Goal: Task Accomplishment & Management: Manage account settings

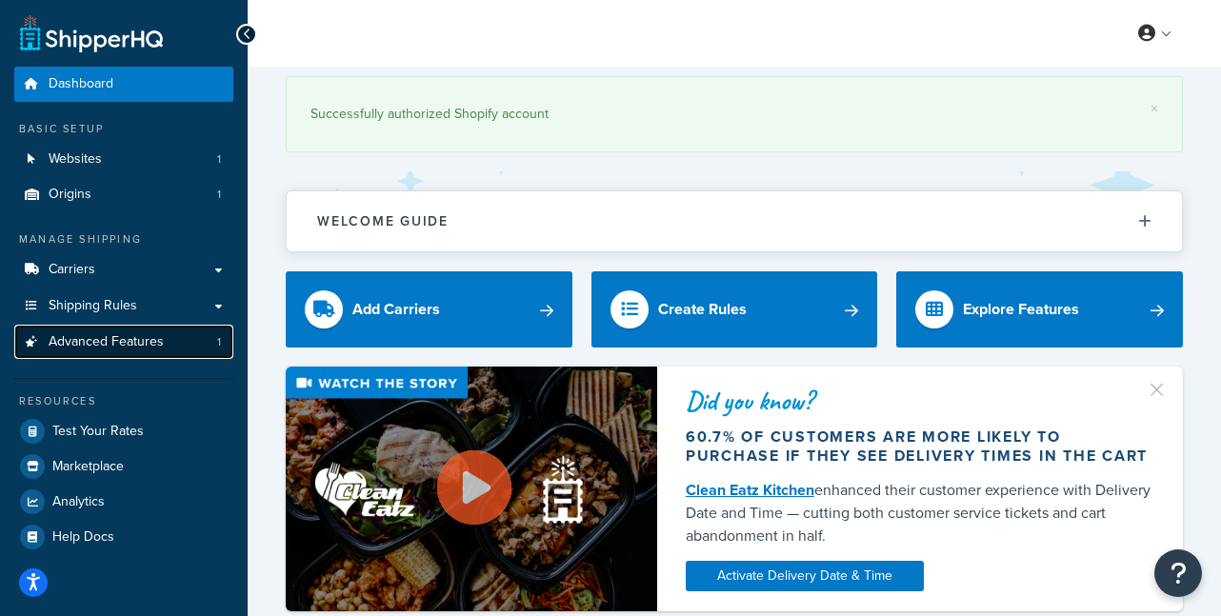
click at [145, 338] on span "Advanced Features" at bounding box center [106, 342] width 115 height 16
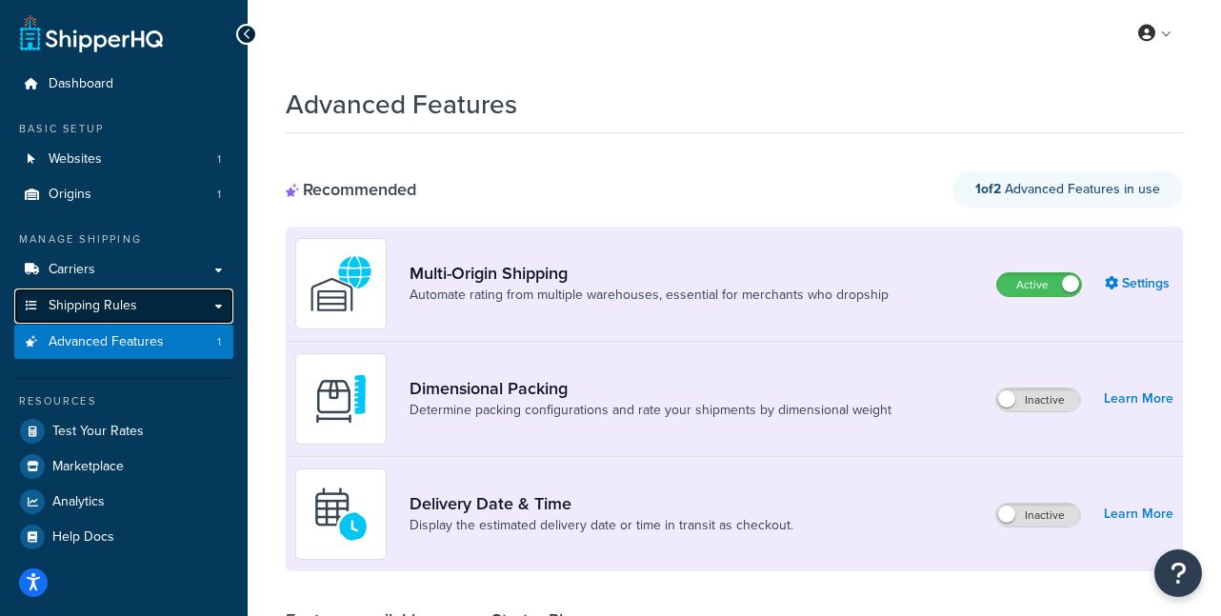
click at [150, 311] on link "Shipping Rules" at bounding box center [123, 306] width 219 height 35
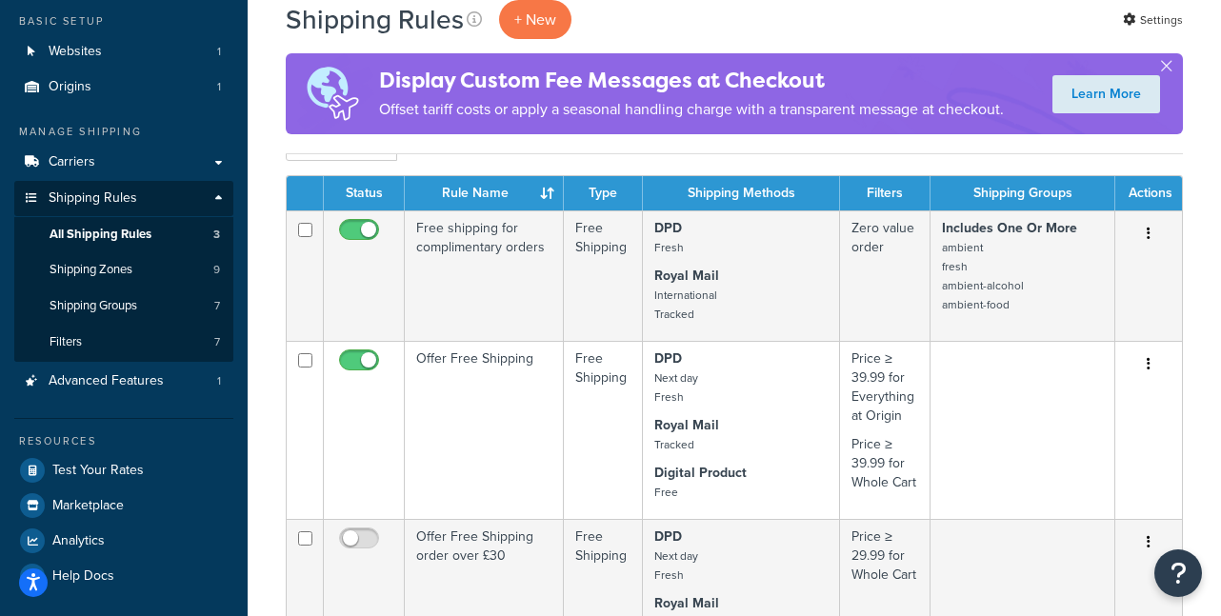
scroll to position [69, 0]
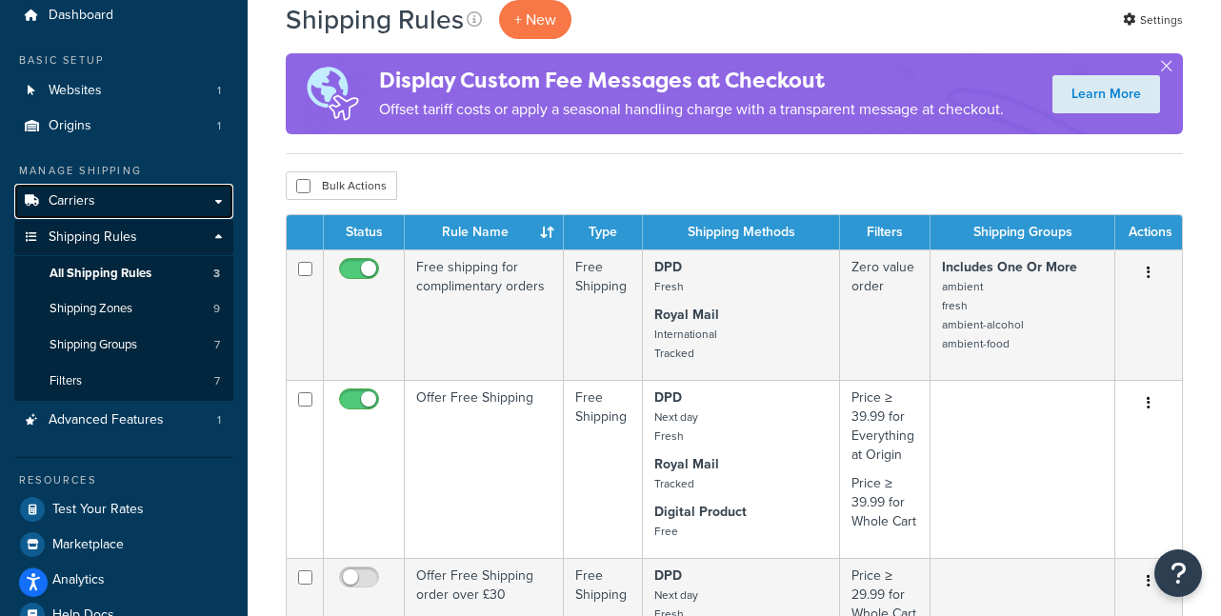
click at [83, 206] on span "Carriers" at bounding box center [72, 201] width 47 height 16
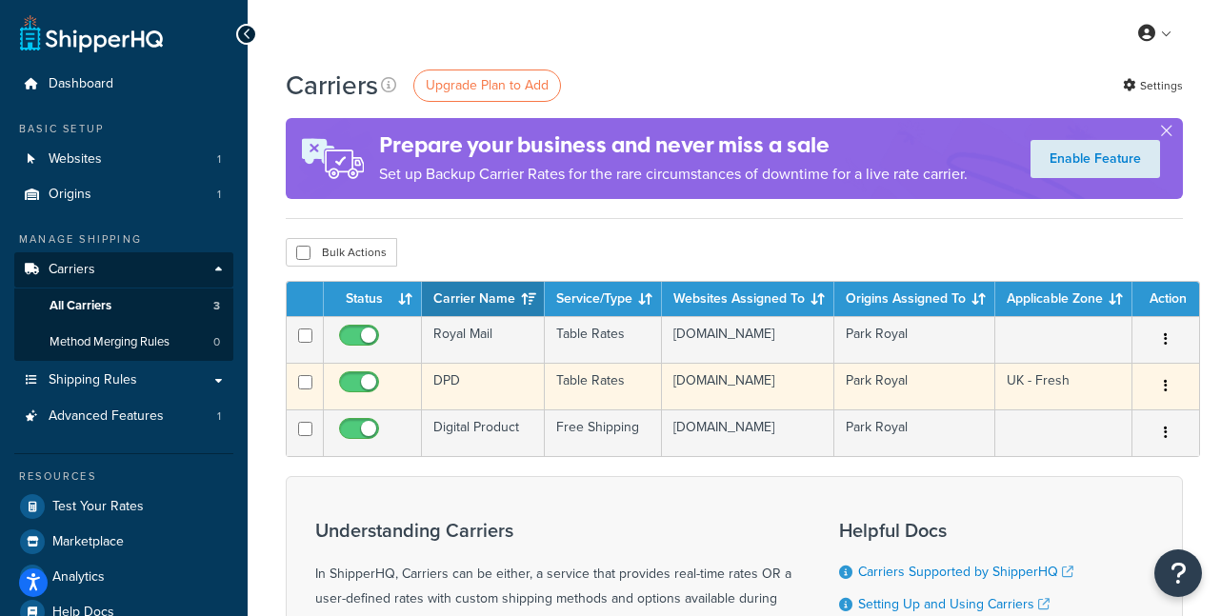
click at [876, 409] on td "Park Royal" at bounding box center [914, 386] width 161 height 47
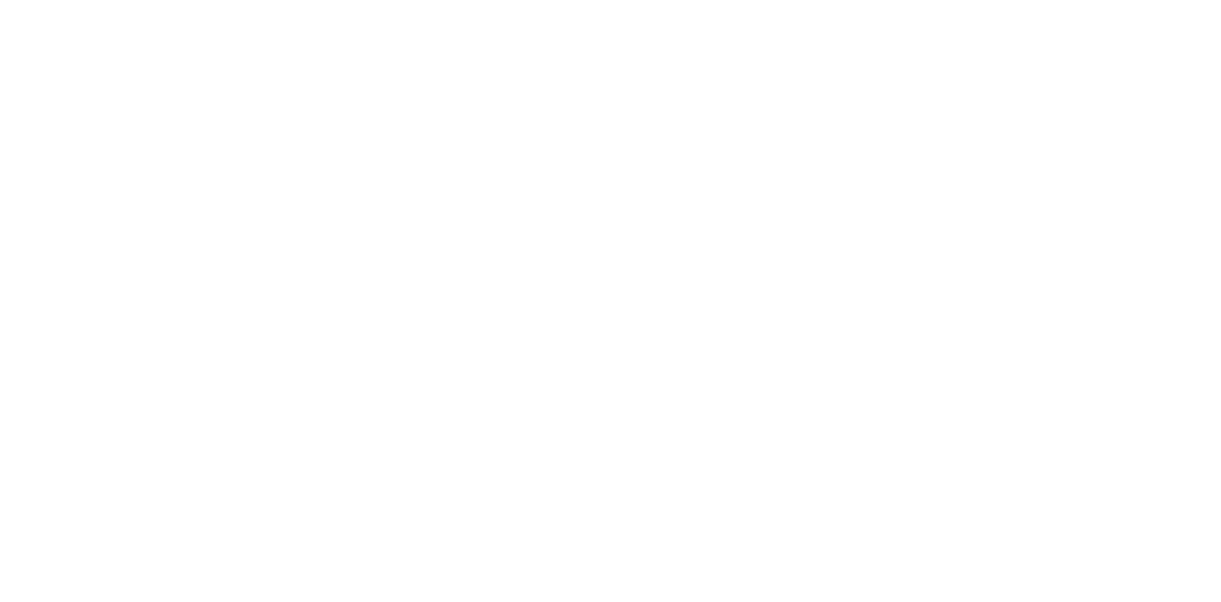
select select "25"
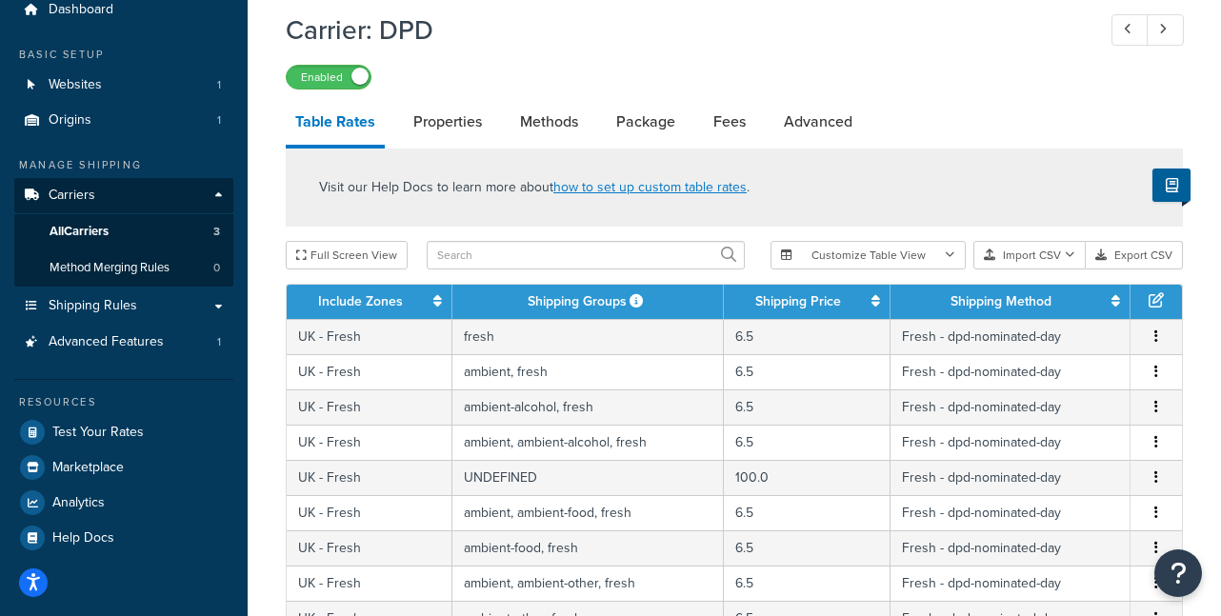
scroll to position [64, 0]
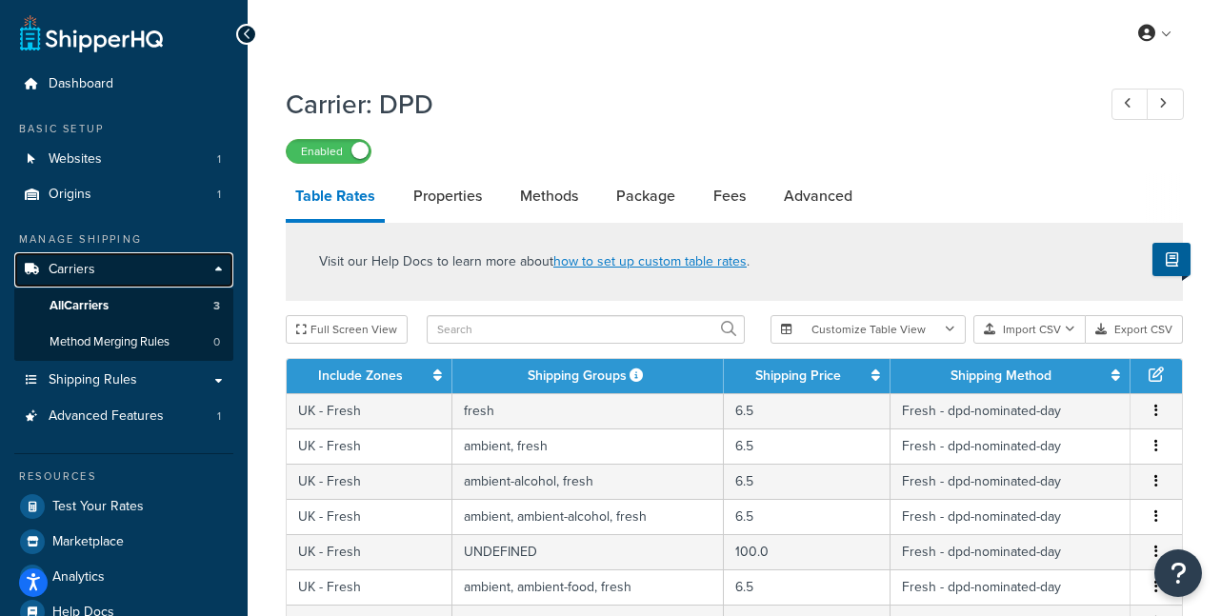
click at [111, 263] on link "Carriers" at bounding box center [123, 269] width 219 height 35
click at [102, 298] on span "All Carriers" at bounding box center [79, 306] width 59 height 16
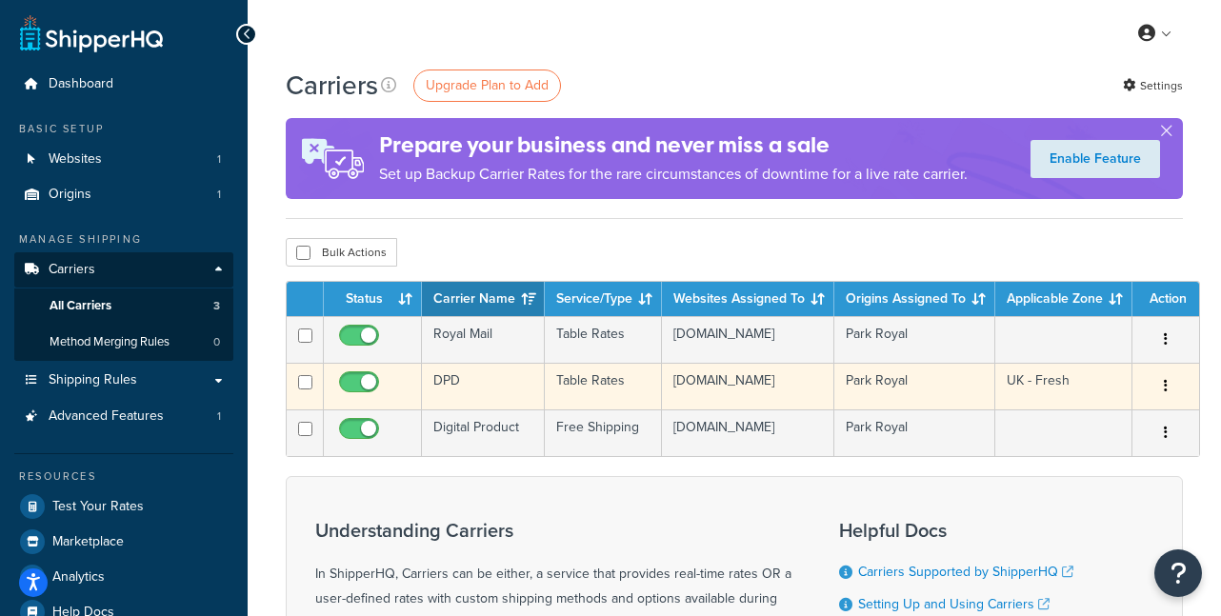
click at [1164, 393] on button "button" at bounding box center [1165, 386] width 27 height 30
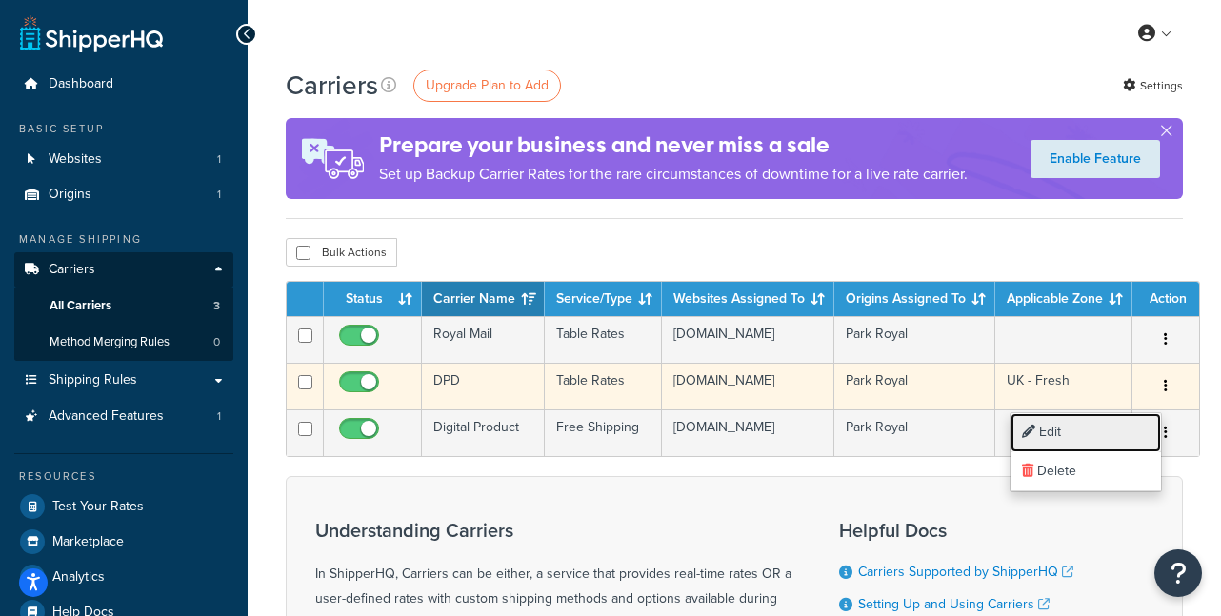
click at [1127, 431] on link "Edit" at bounding box center [1085, 432] width 150 height 39
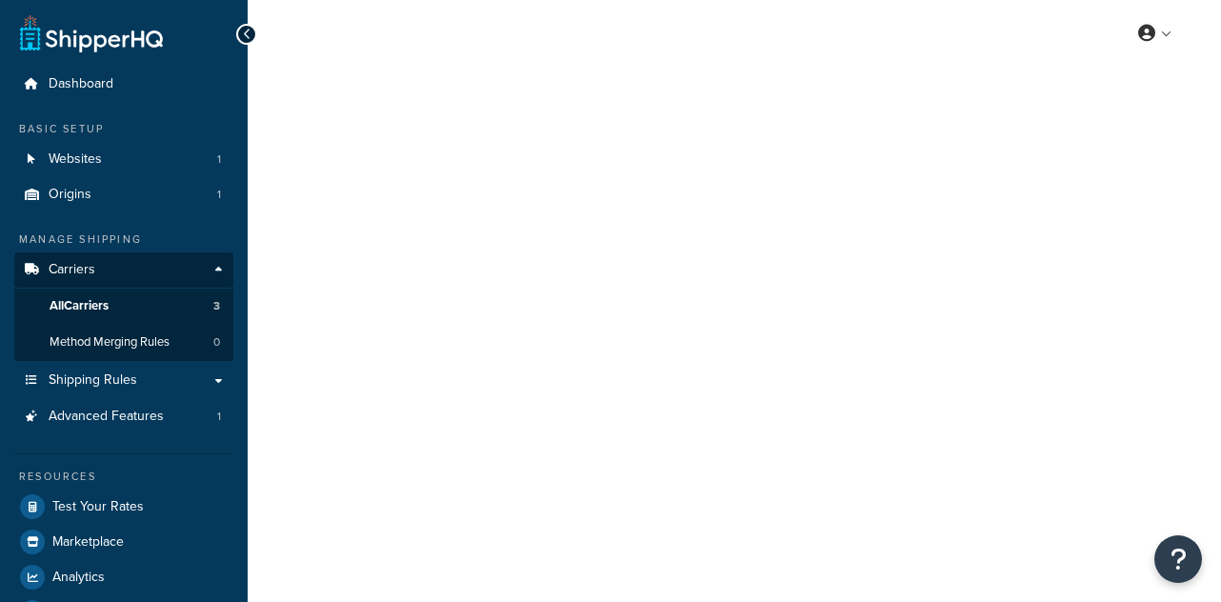
select select "25"
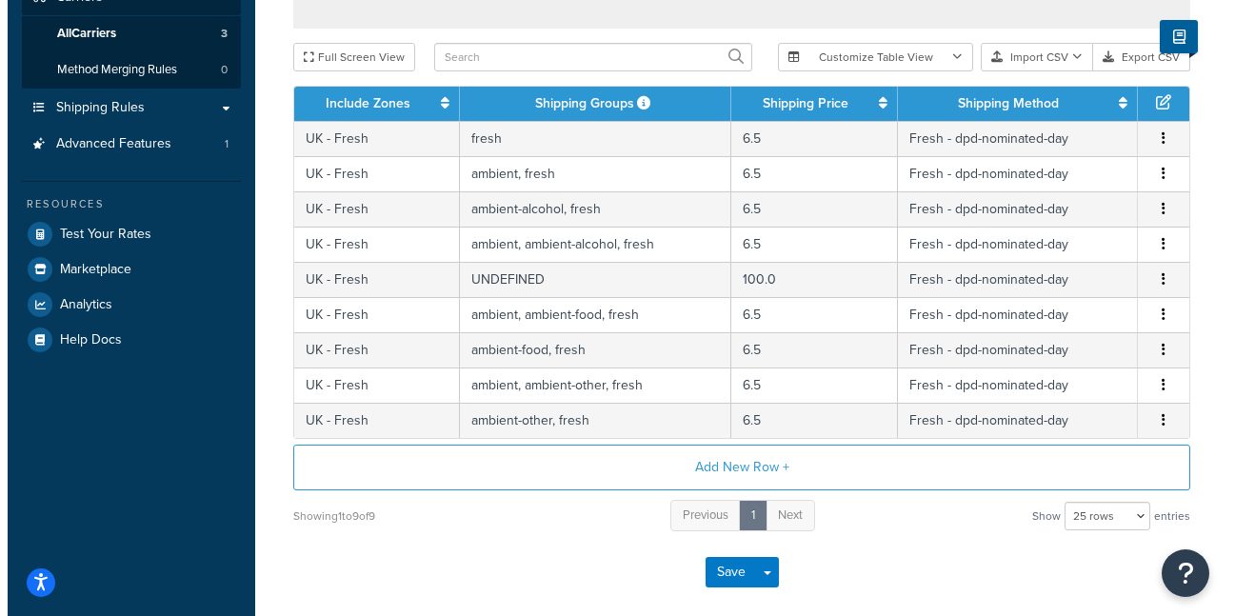
scroll to position [277, 0]
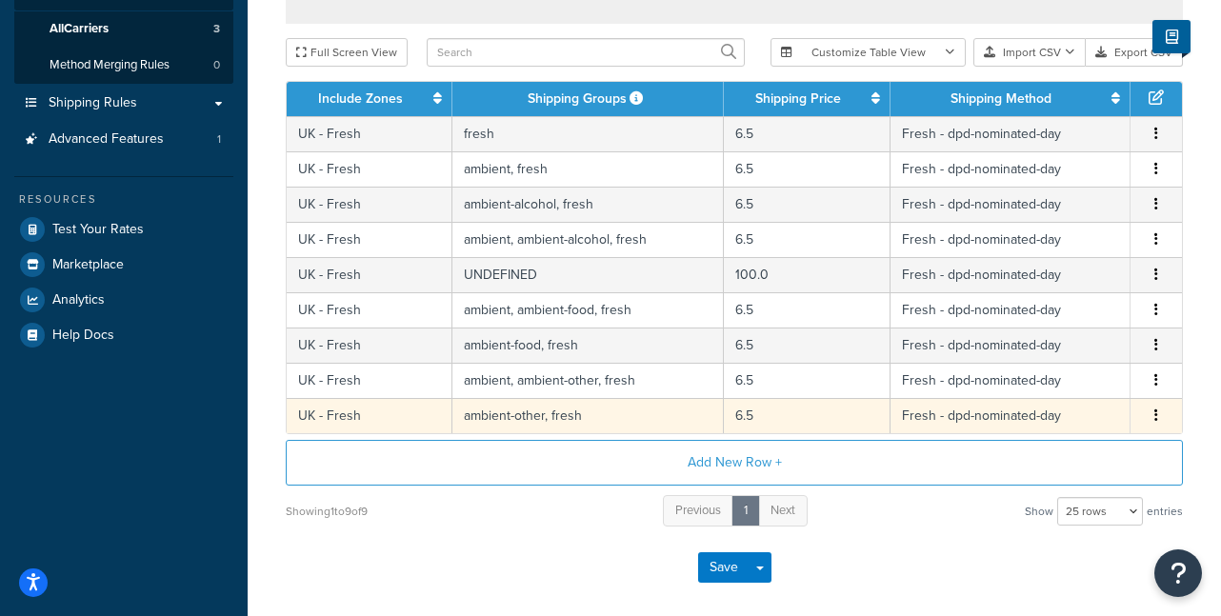
click at [1157, 421] on icon "button" at bounding box center [1156, 415] width 4 height 13
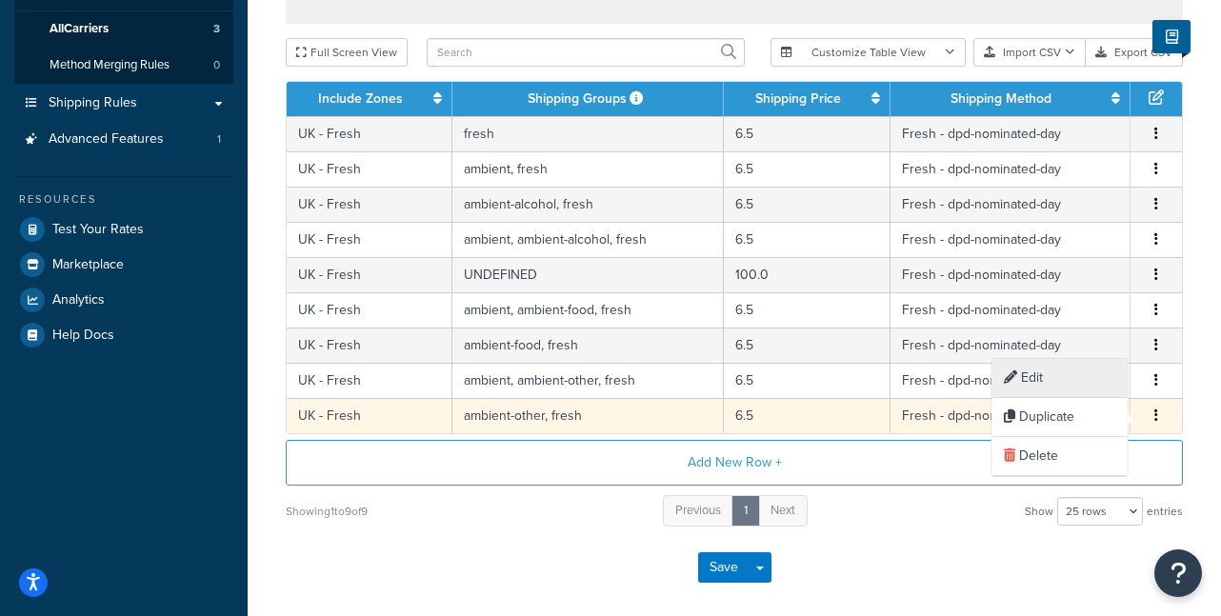
click at [1107, 374] on div "Edit" at bounding box center [1059, 378] width 135 height 39
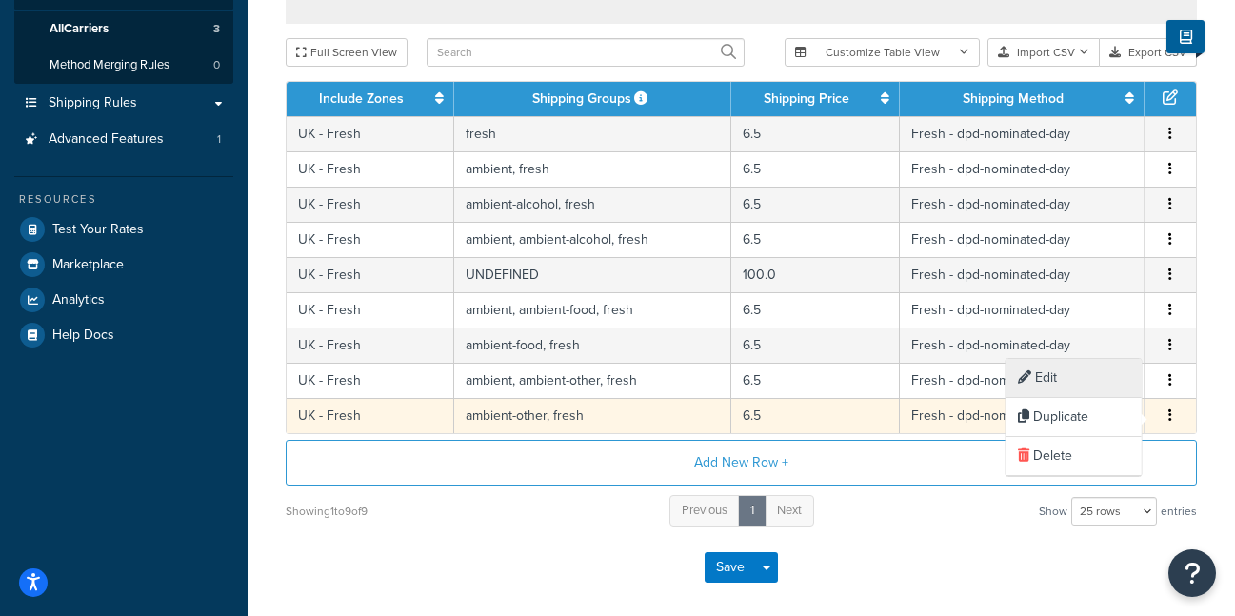
select select "156414"
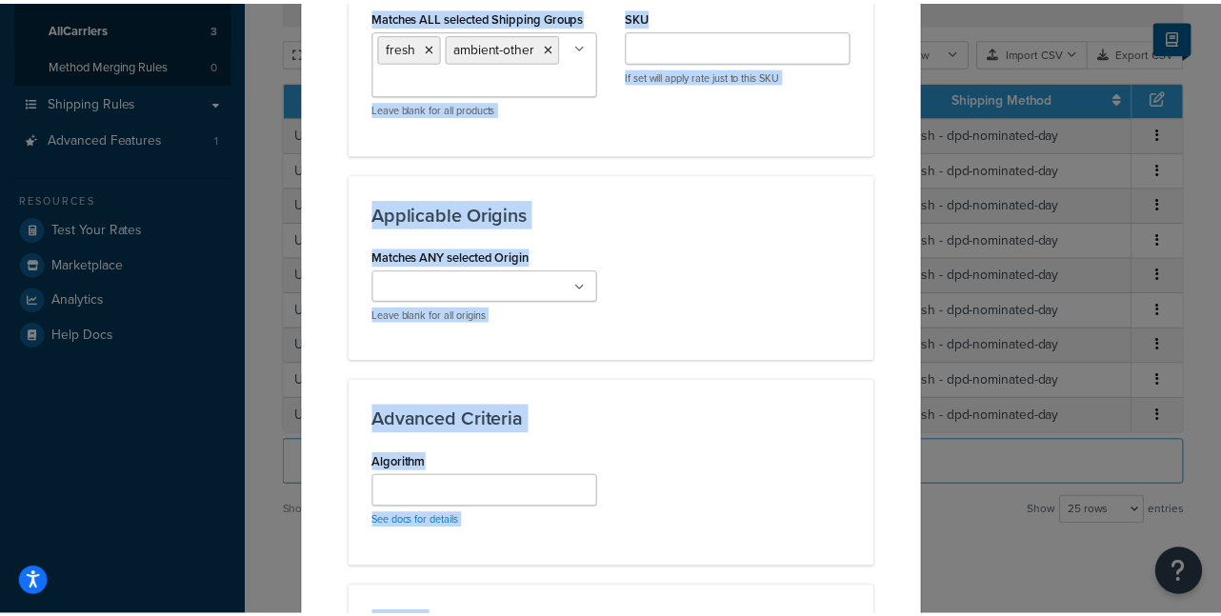
scroll to position [1413, 0]
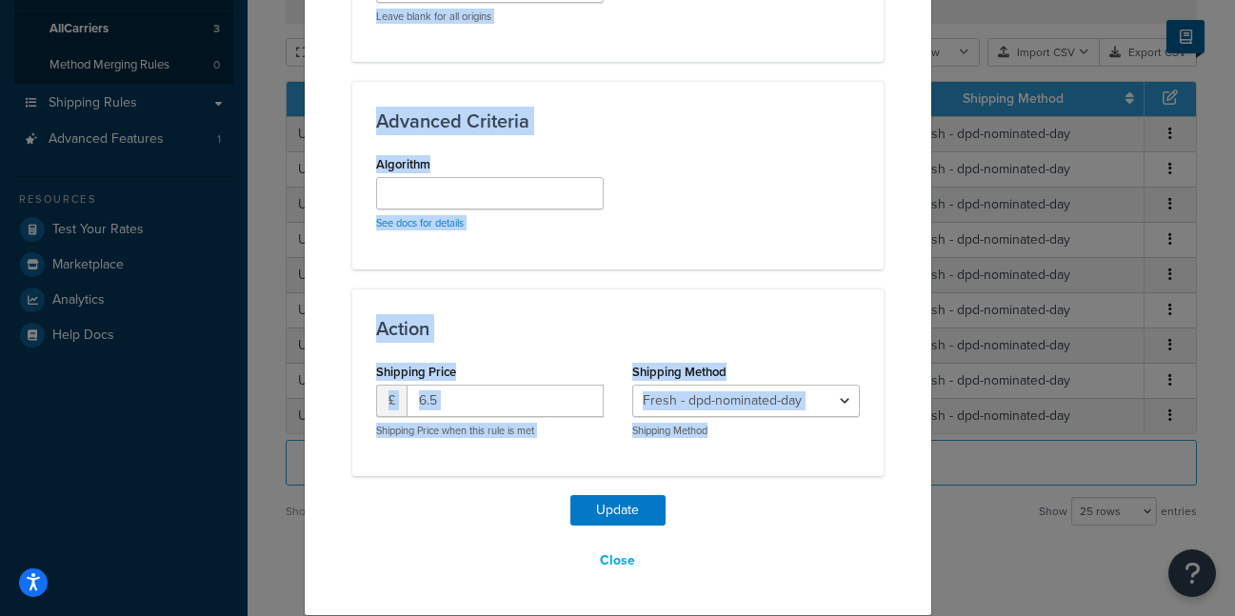
drag, startPoint x: 835, startPoint y: 188, endPoint x: 873, endPoint y: 445, distance: 259.9
click at [1028, 464] on div "Update Table Rate Applicable Zones See examples and learn more about how includ…" at bounding box center [617, 308] width 1235 height 616
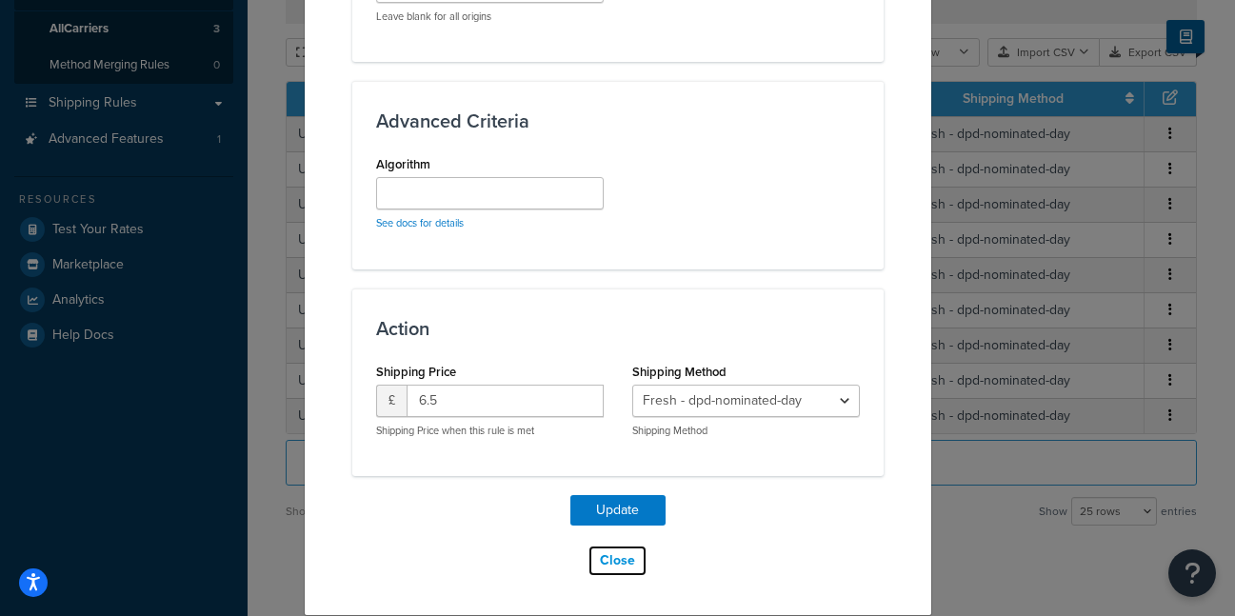
click at [621, 557] on button "Close" at bounding box center [618, 561] width 60 height 32
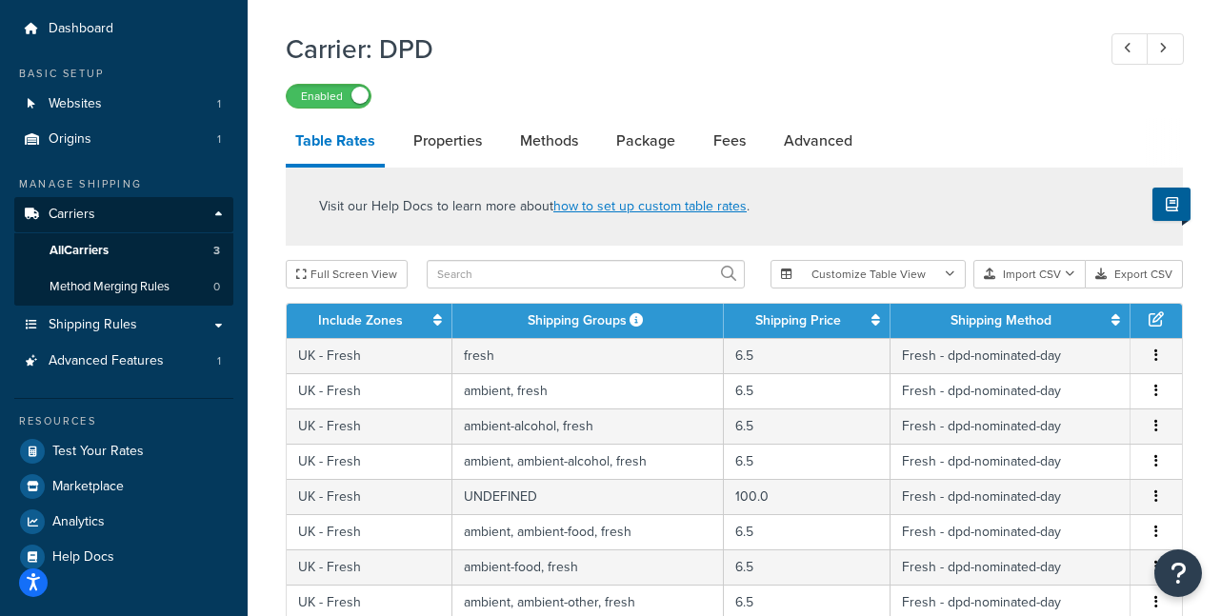
scroll to position [41, 0]
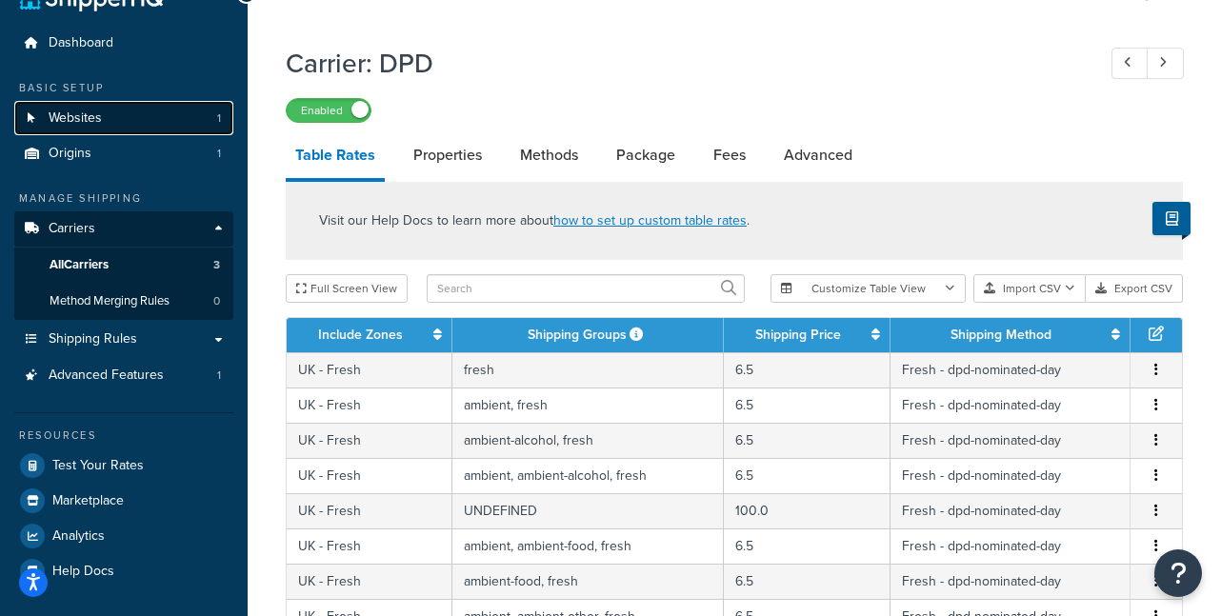
click at [25, 118] on icon at bounding box center [31, 117] width 19 height 11
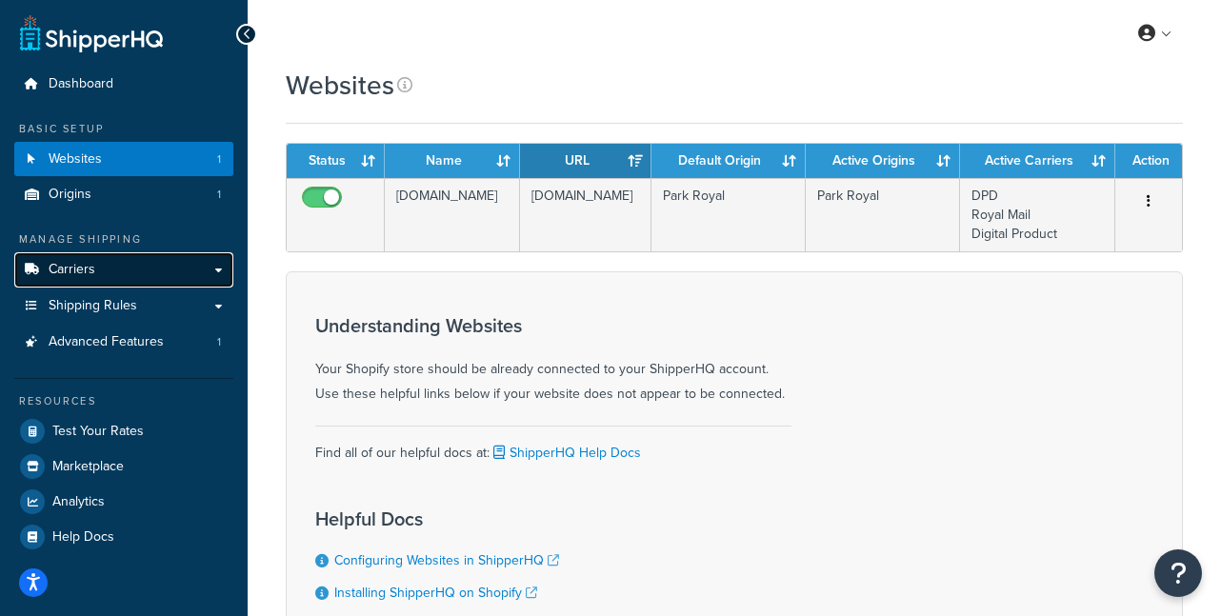
click at [90, 264] on span "Carriers" at bounding box center [72, 270] width 47 height 16
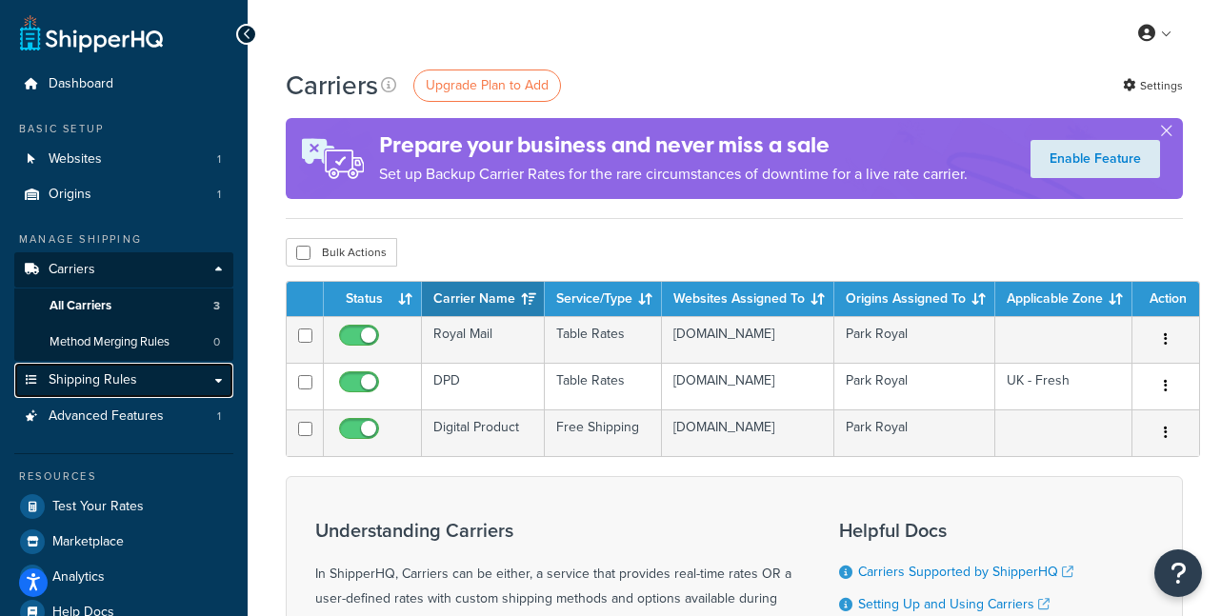
click at [210, 381] on link "Shipping Rules" at bounding box center [123, 380] width 219 height 35
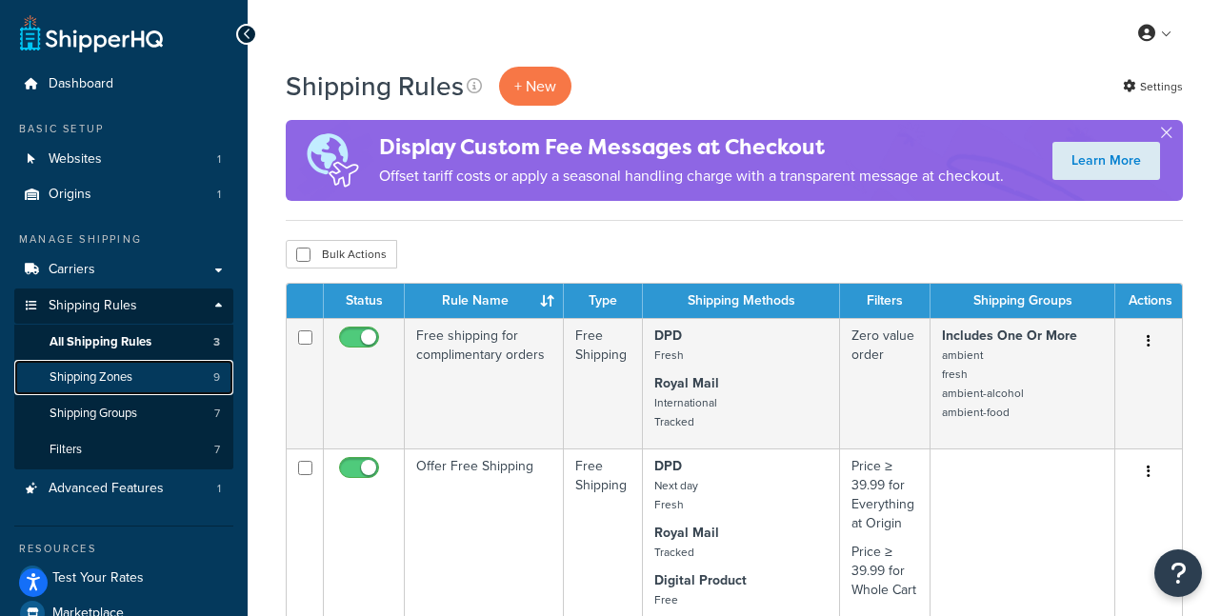
click at [138, 375] on link "Shipping Zones 9" at bounding box center [123, 377] width 219 height 35
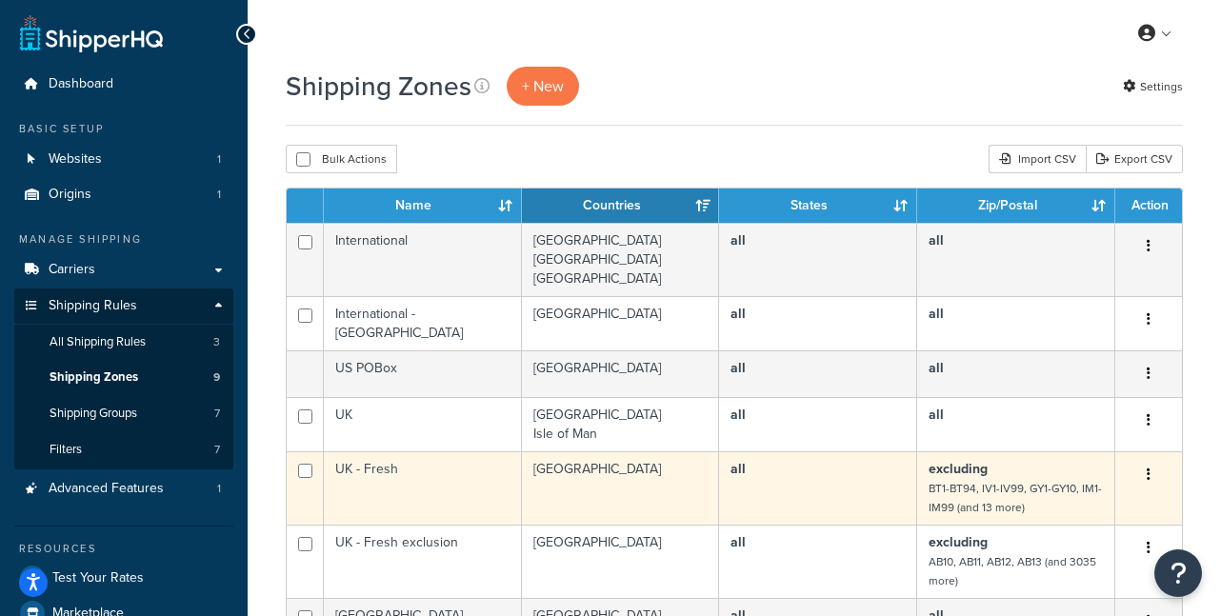
click at [1155, 463] on button "button" at bounding box center [1148, 475] width 27 height 30
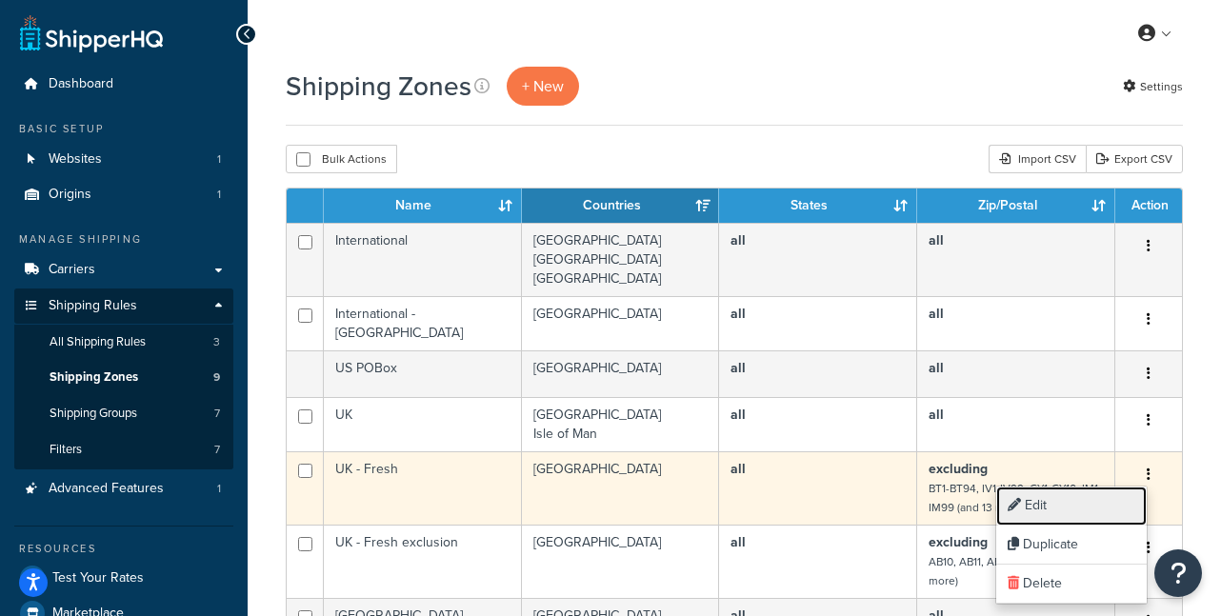
click at [1077, 508] on link "Edit" at bounding box center [1071, 506] width 150 height 39
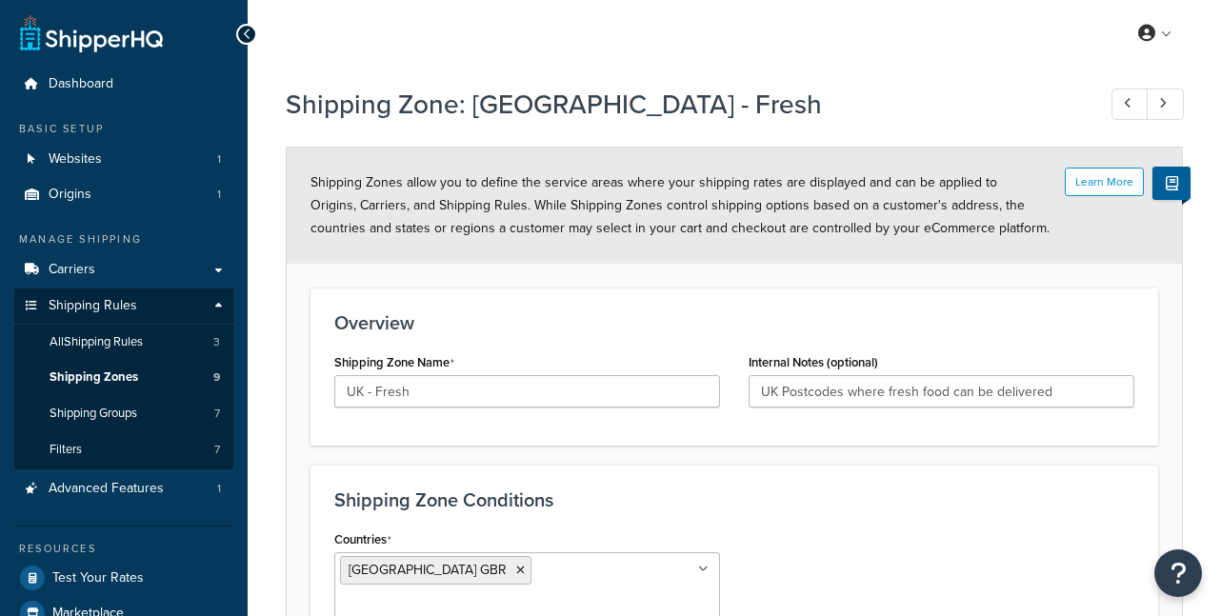
select select "excluding"
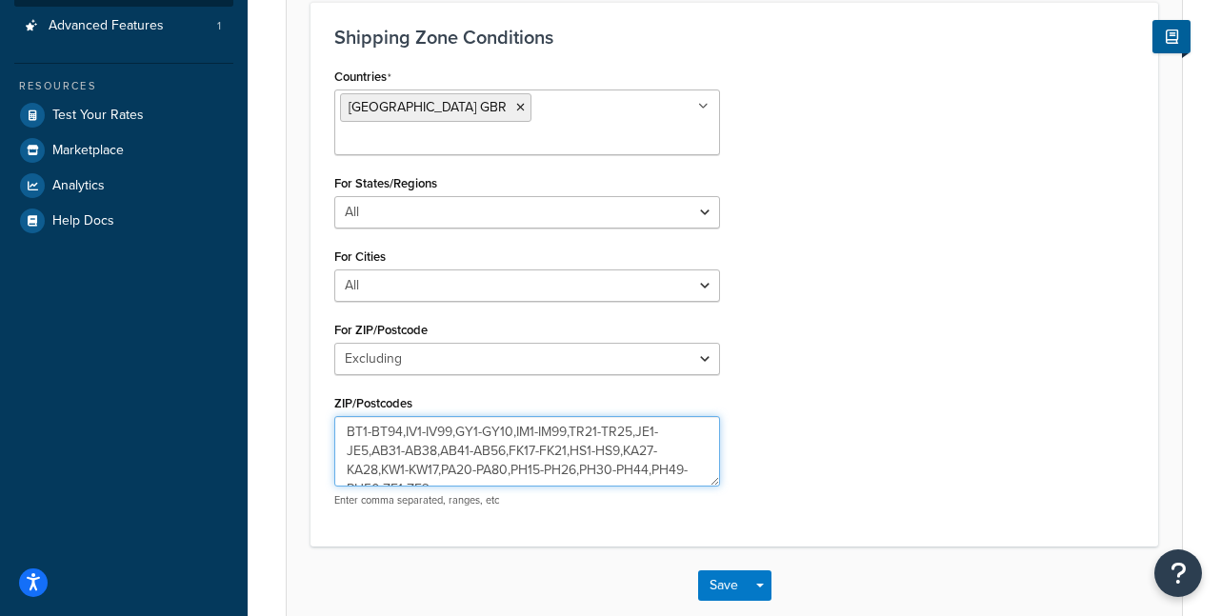
scroll to position [19, 0]
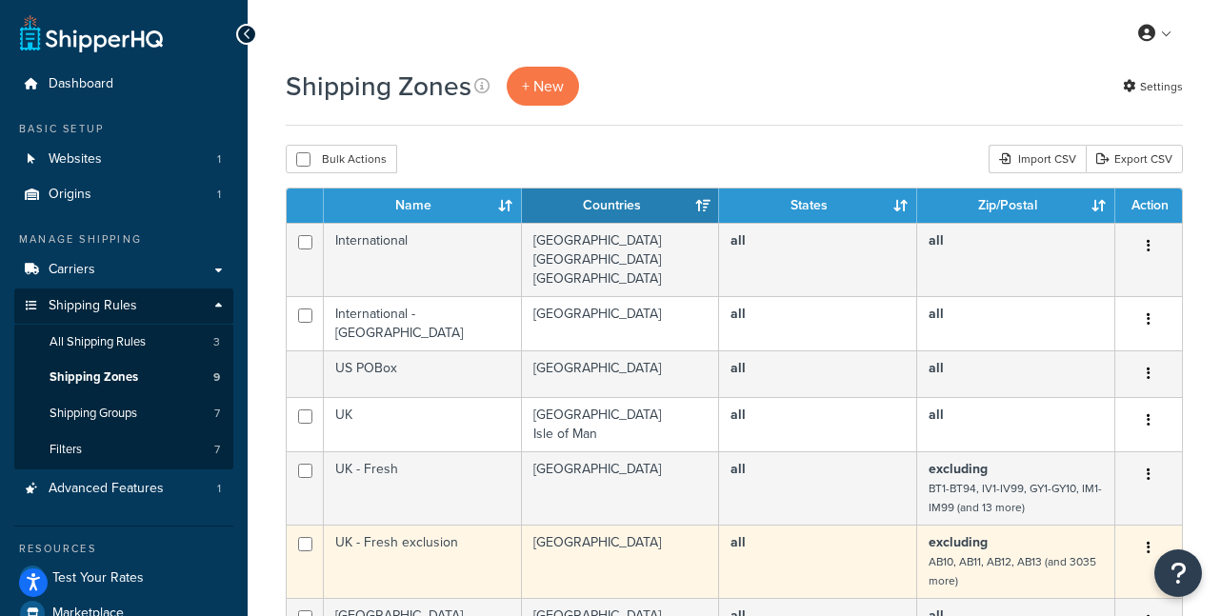
click at [1149, 541] on icon "button" at bounding box center [1149, 547] width 4 height 13
click at [1087, 572] on link "Edit" at bounding box center [1071, 579] width 150 height 39
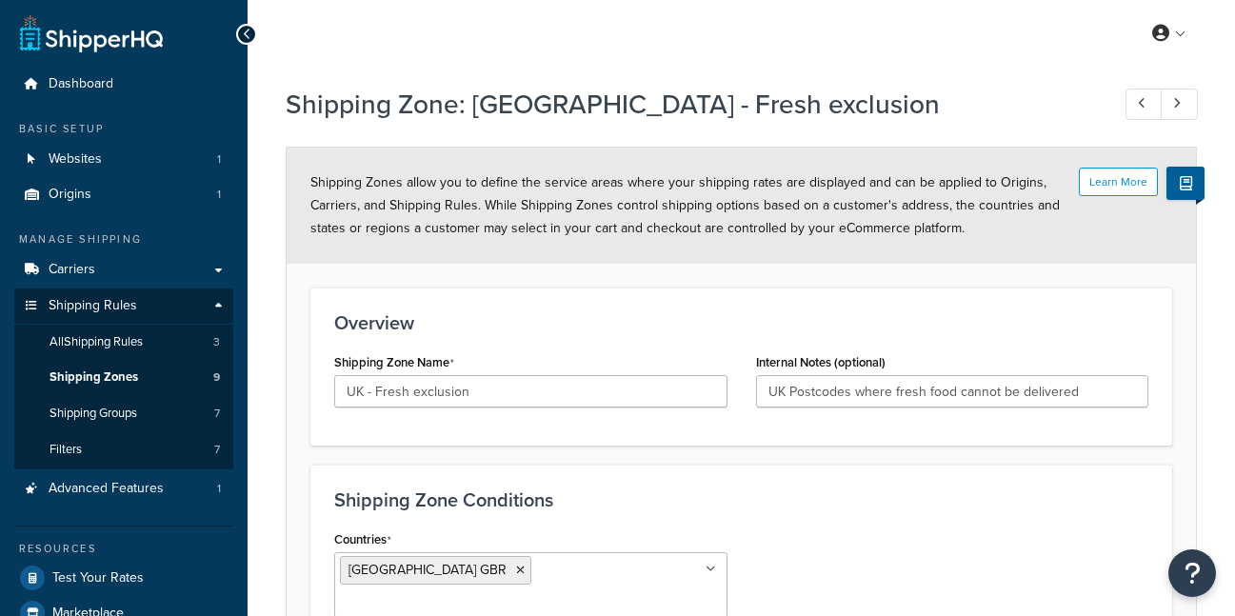
select select "excluding"
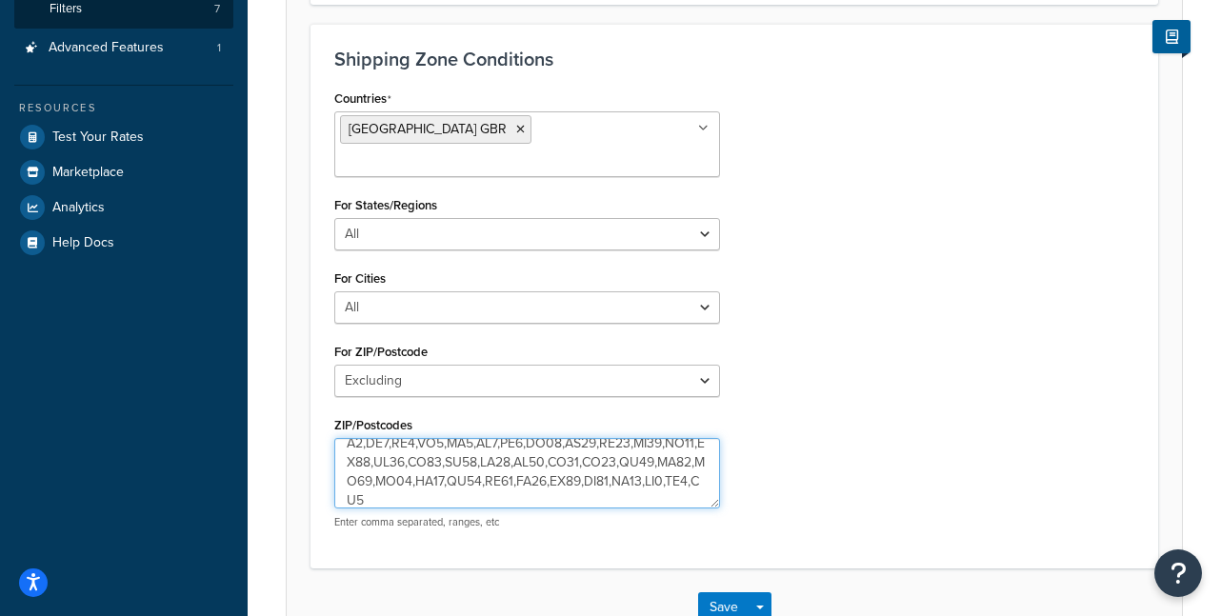
scroll to position [5047, 0]
click at [469, 438] on textarea "ZIP/Postcodes" at bounding box center [527, 473] width 386 height 70
click at [611, 445] on textarea "ZIP/Postcodes" at bounding box center [527, 473] width 386 height 70
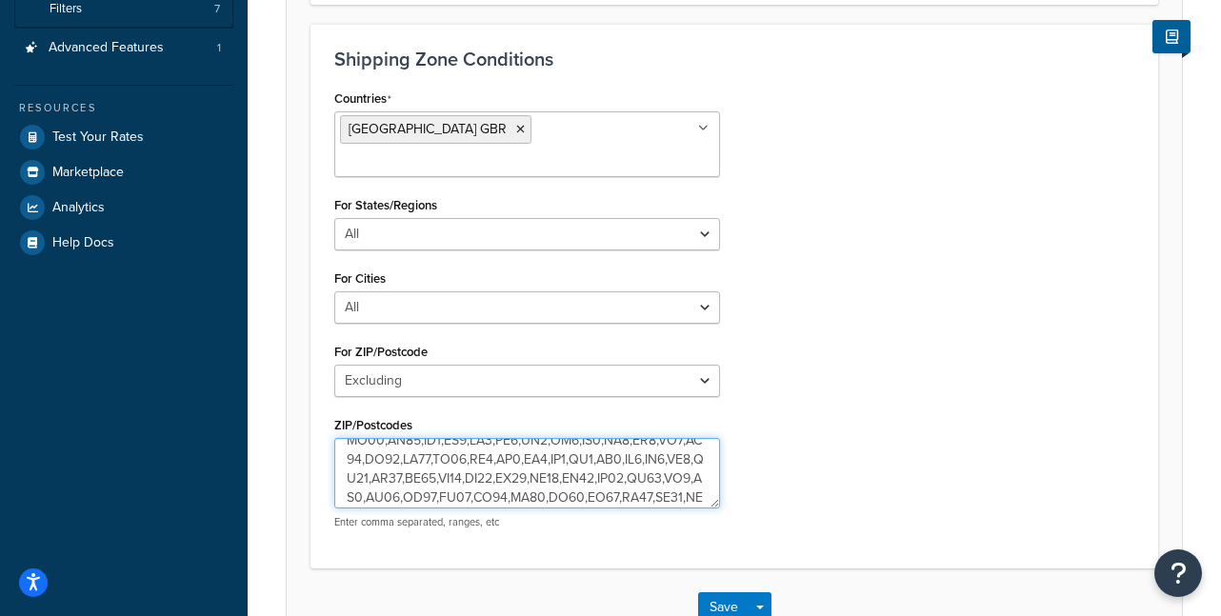
scroll to position [0, 0]
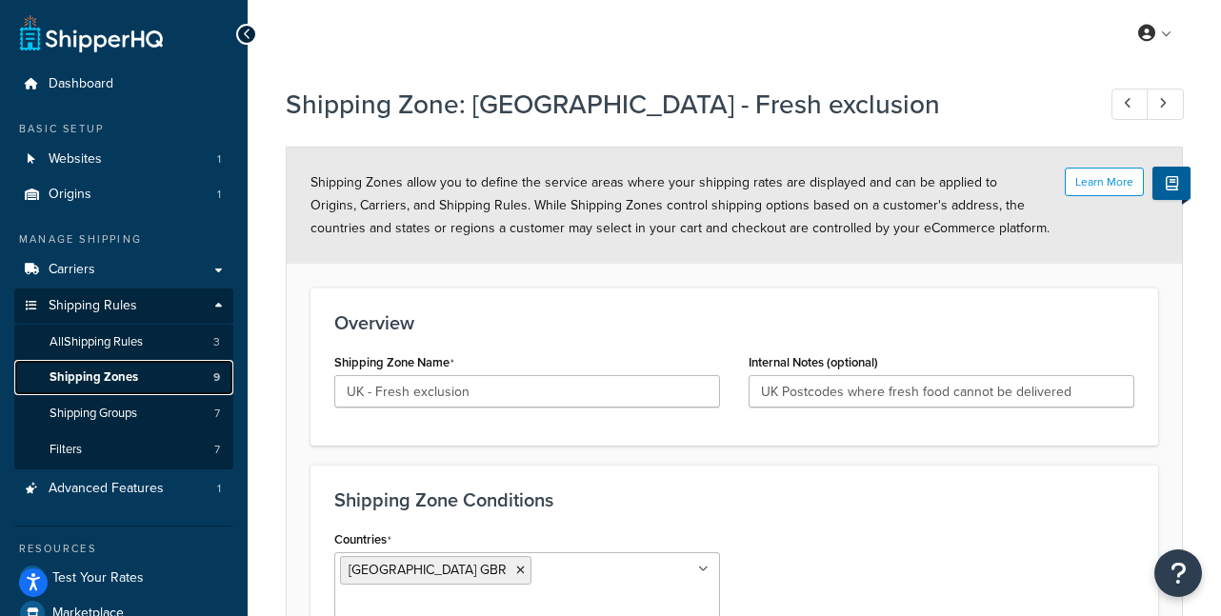
click at [102, 378] on span "Shipping Zones" at bounding box center [94, 377] width 89 height 16
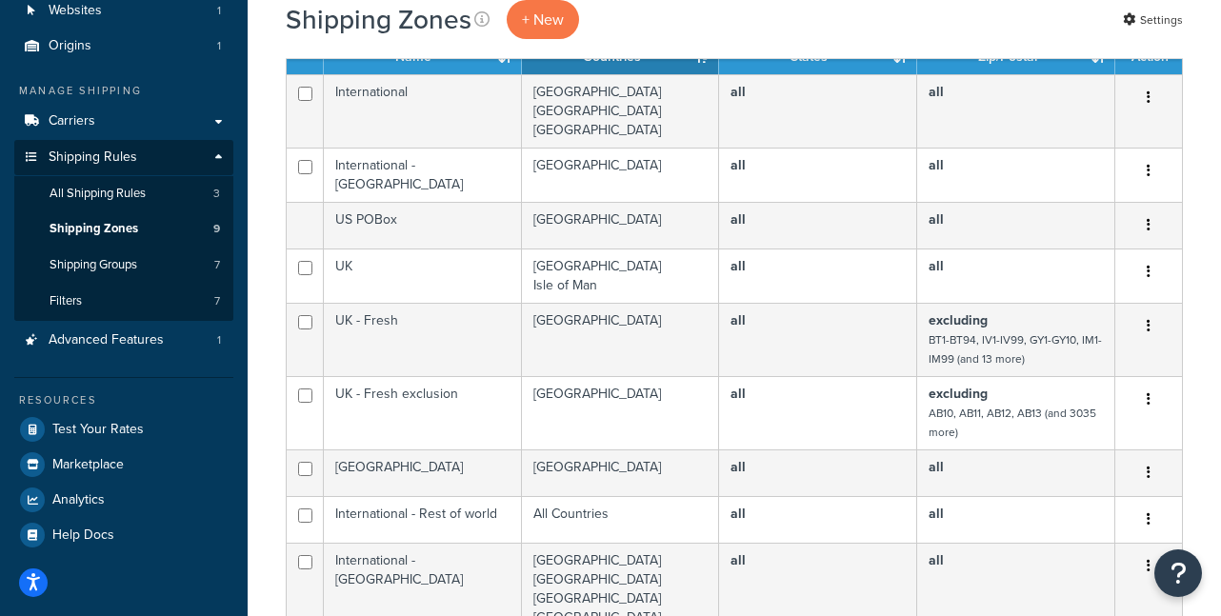
scroll to position [172, 0]
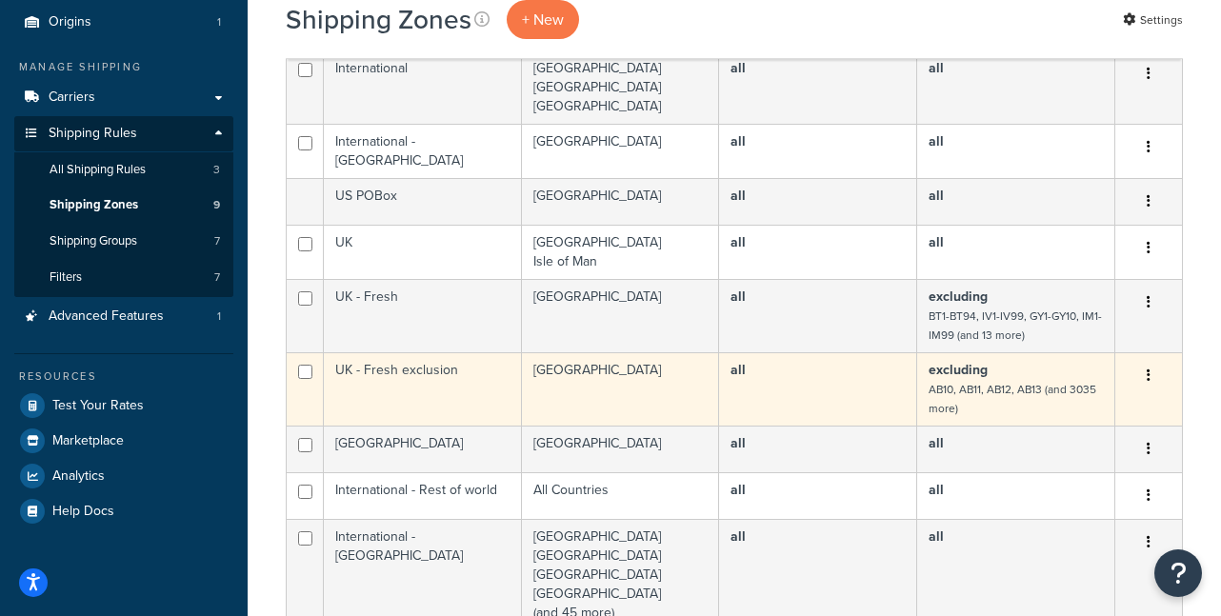
click at [1145, 366] on button "button" at bounding box center [1148, 376] width 27 height 30
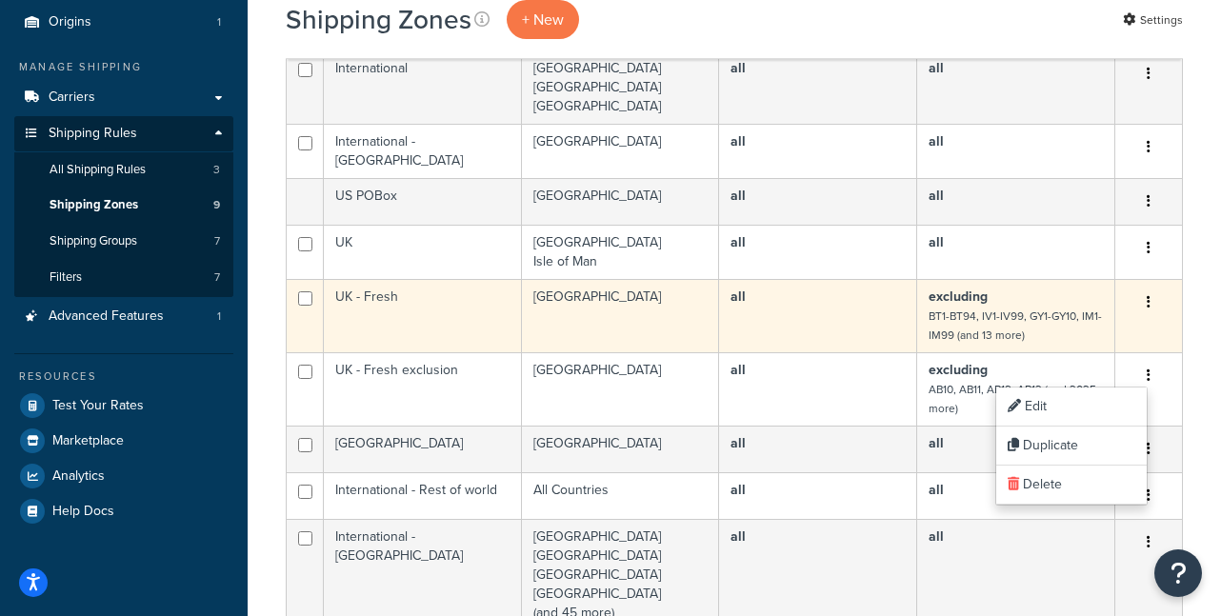
click at [1147, 302] on button "button" at bounding box center [1148, 303] width 27 height 30
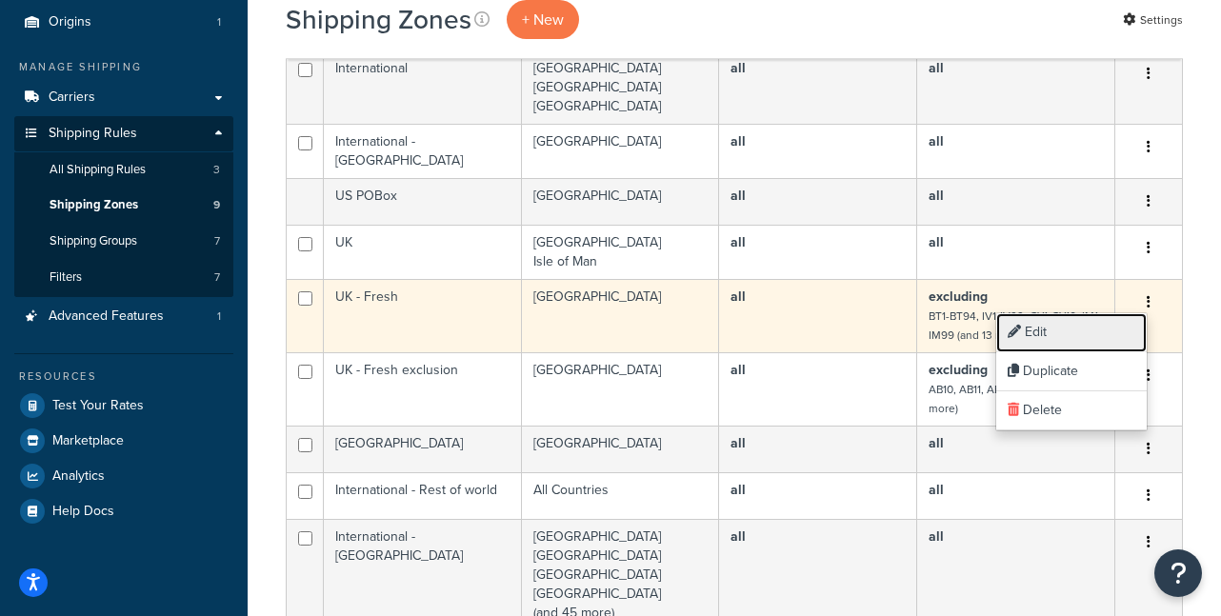
click at [1105, 327] on link "Edit" at bounding box center [1071, 332] width 150 height 39
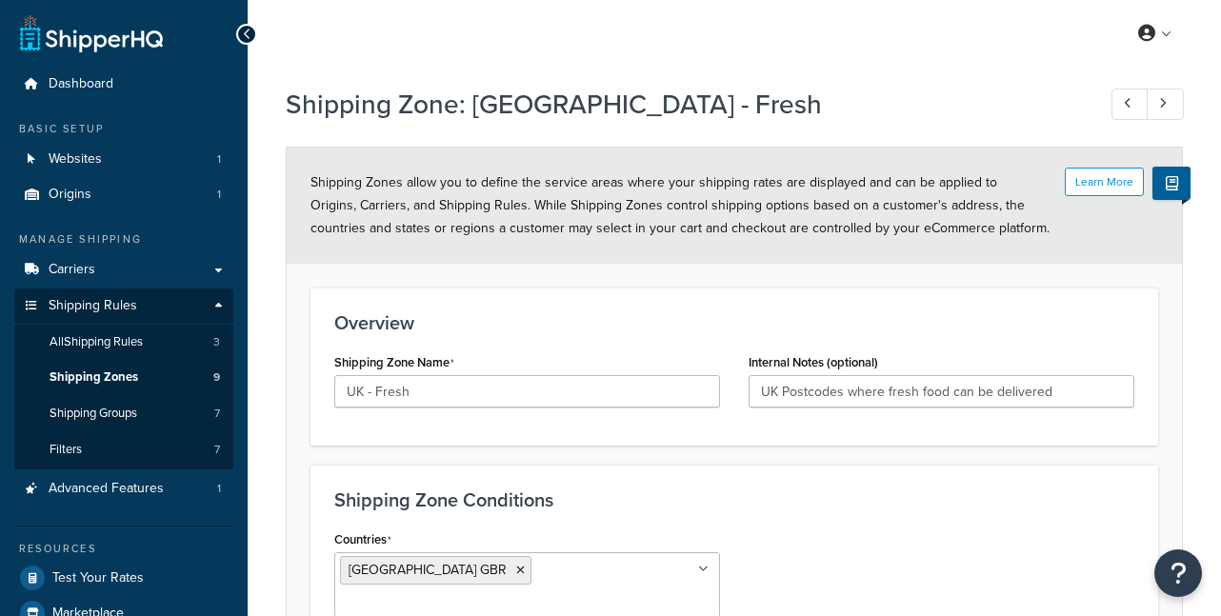
select select "excluding"
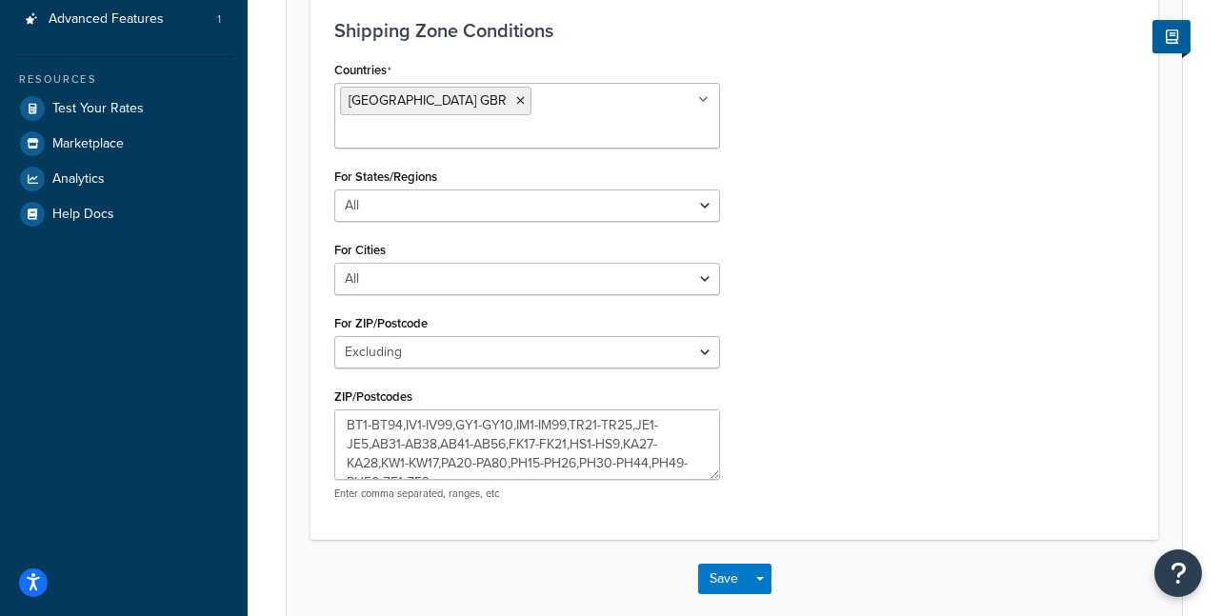
scroll to position [517, 0]
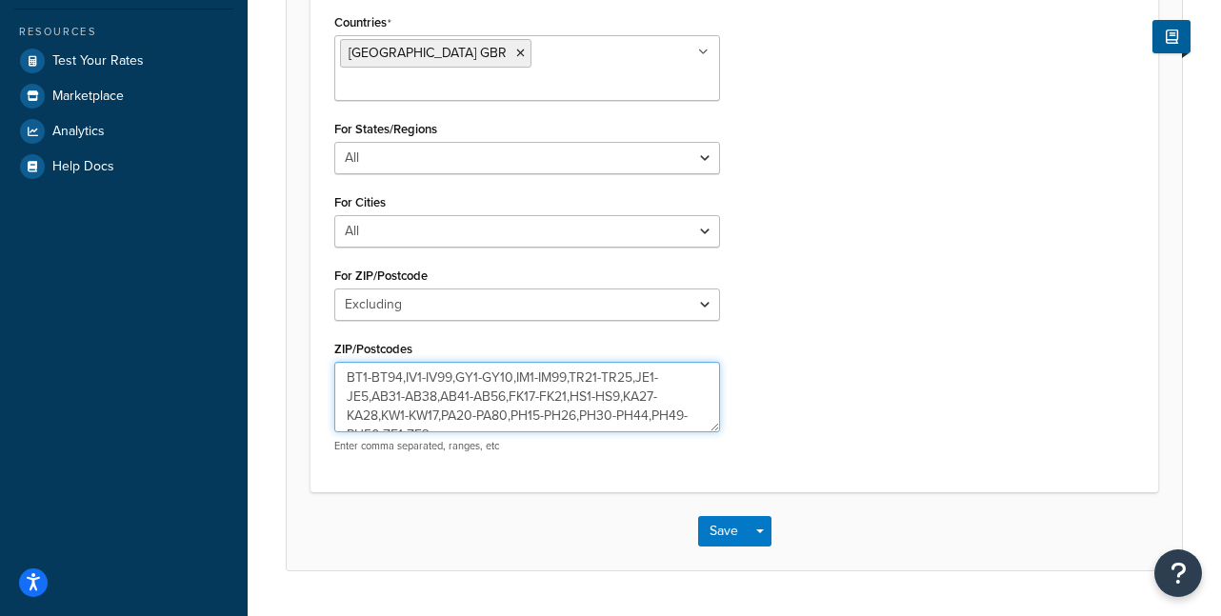
click at [673, 364] on textarea "BT1-BT94,IV1-IV99,GY1-GY10,IM1-IM99,TR21-TR25,JE1-JE5,AB31-AB38,AB41-AB56,FK17-…" at bounding box center [527, 397] width 386 height 70
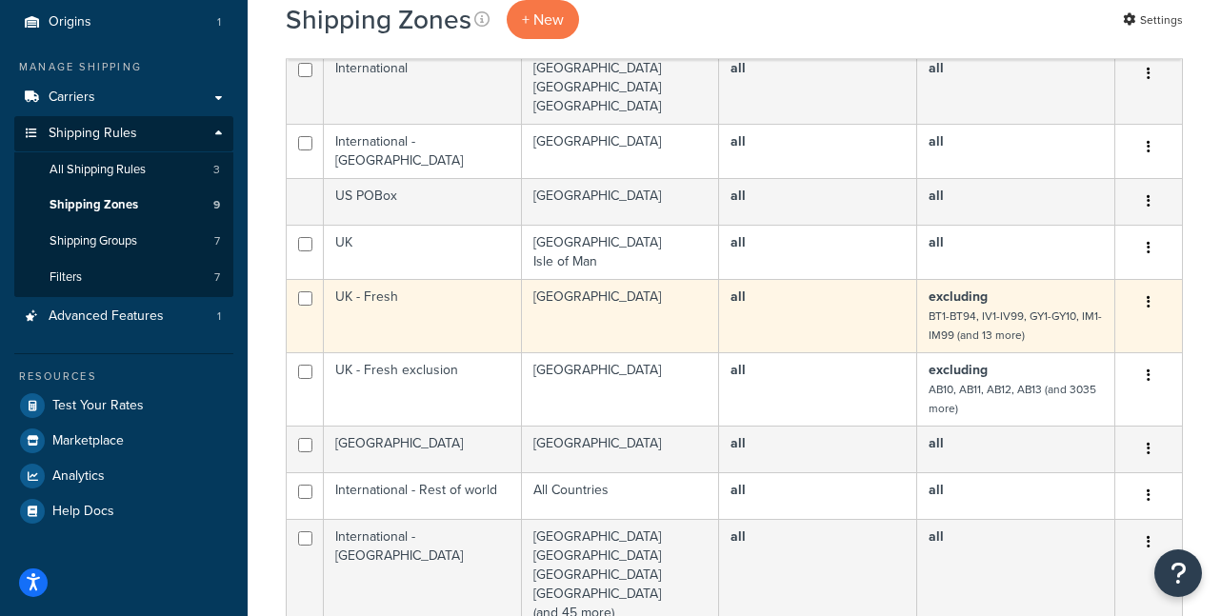
click at [1156, 303] on button "button" at bounding box center [1148, 303] width 27 height 30
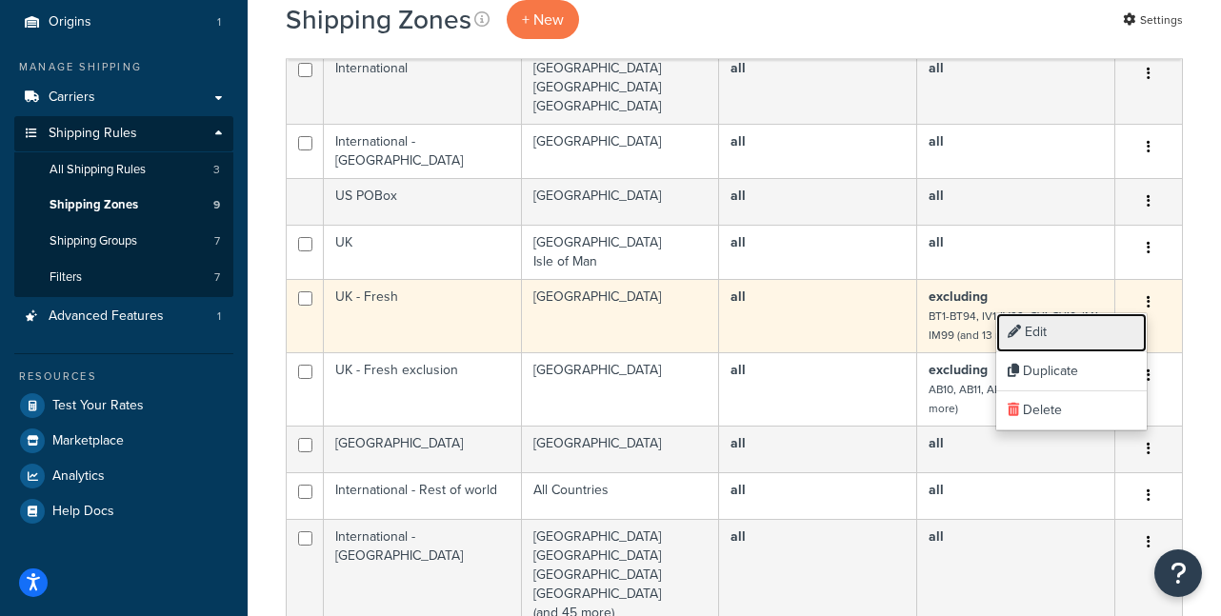
click at [1111, 328] on link "Edit" at bounding box center [1071, 332] width 150 height 39
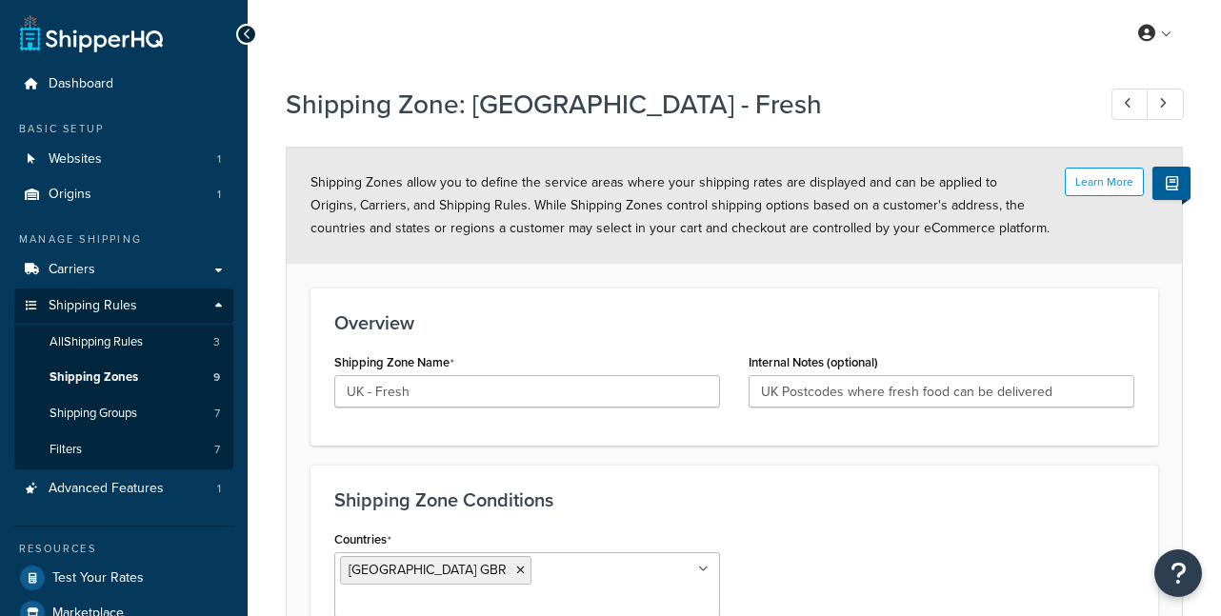
select select "excluding"
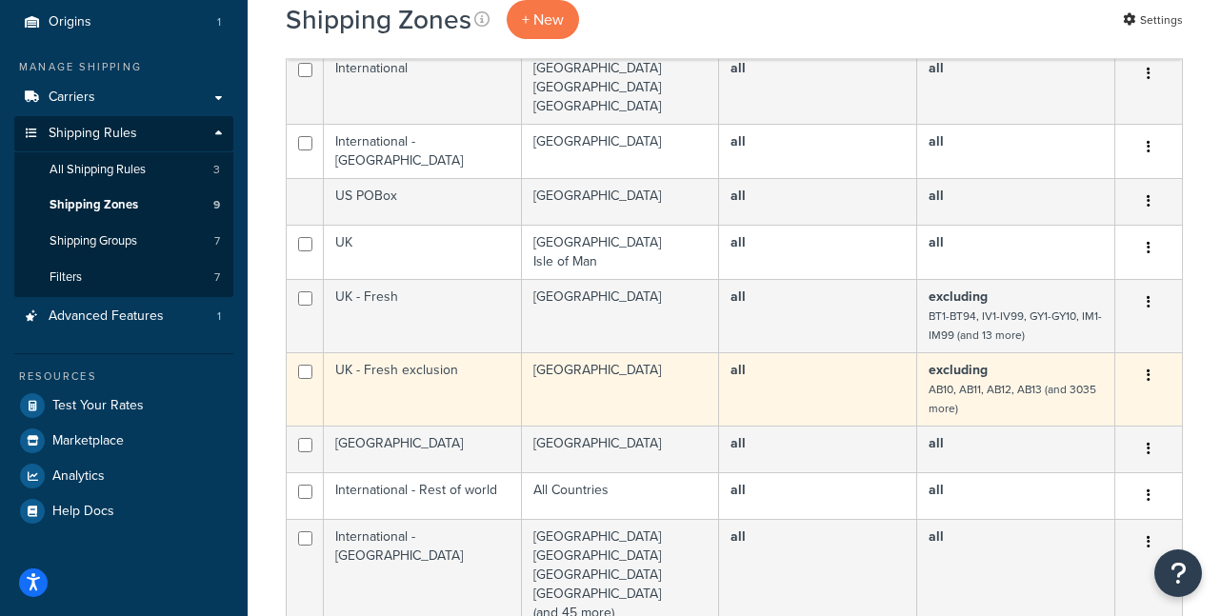
click at [1153, 377] on button "button" at bounding box center [1148, 376] width 27 height 30
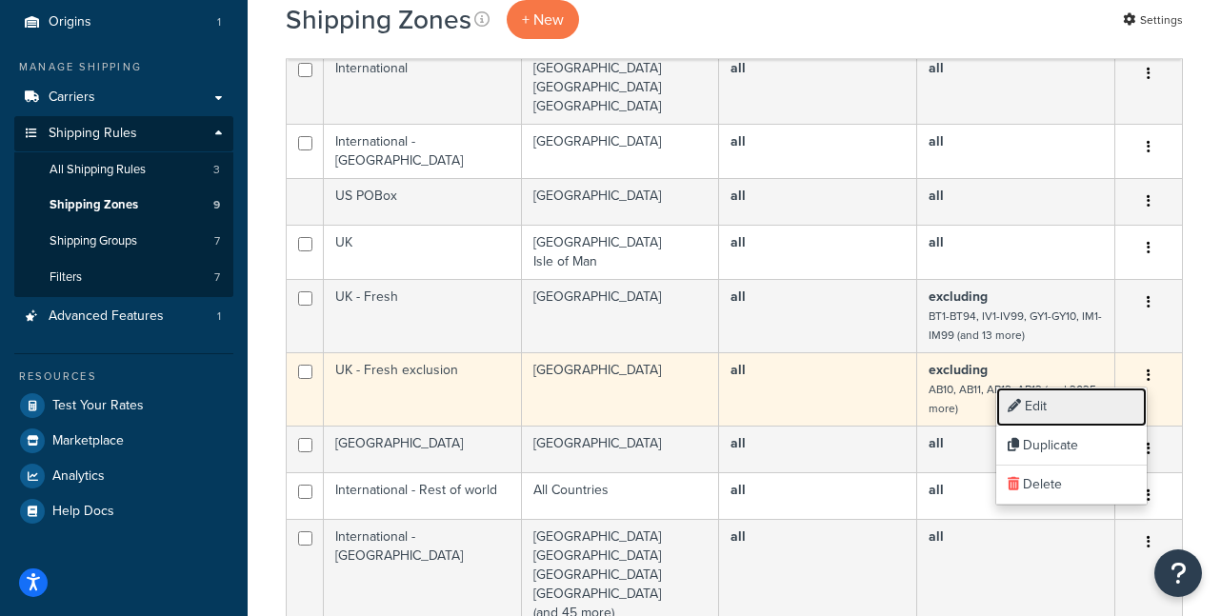
click at [1105, 407] on link "Edit" at bounding box center [1071, 407] width 150 height 39
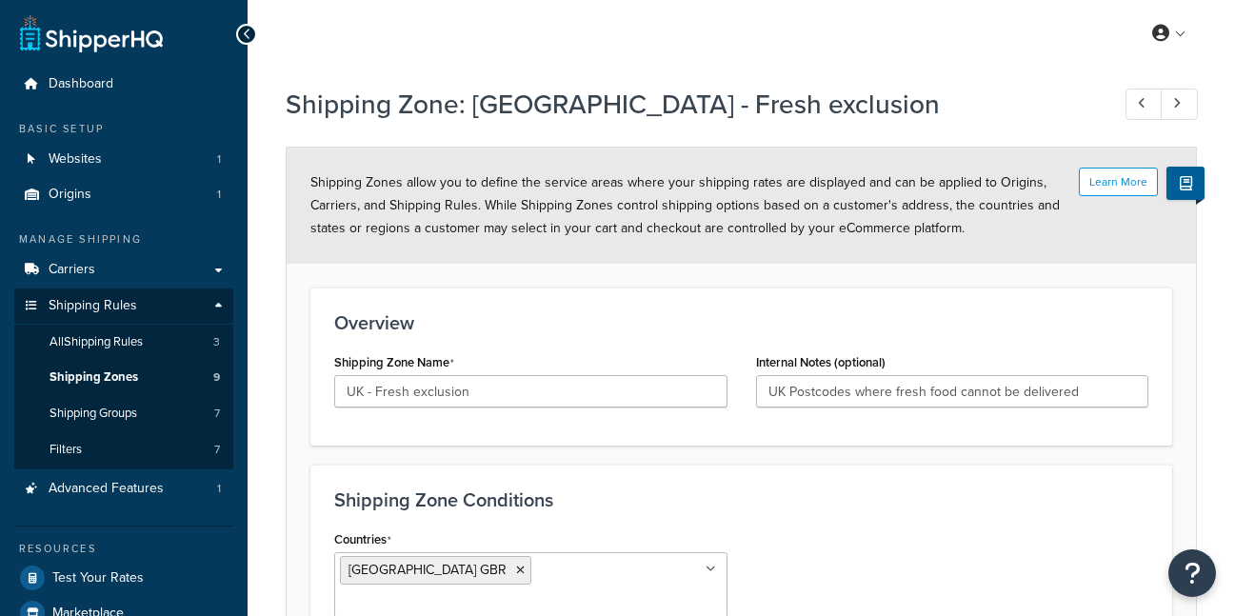
select select "excluding"
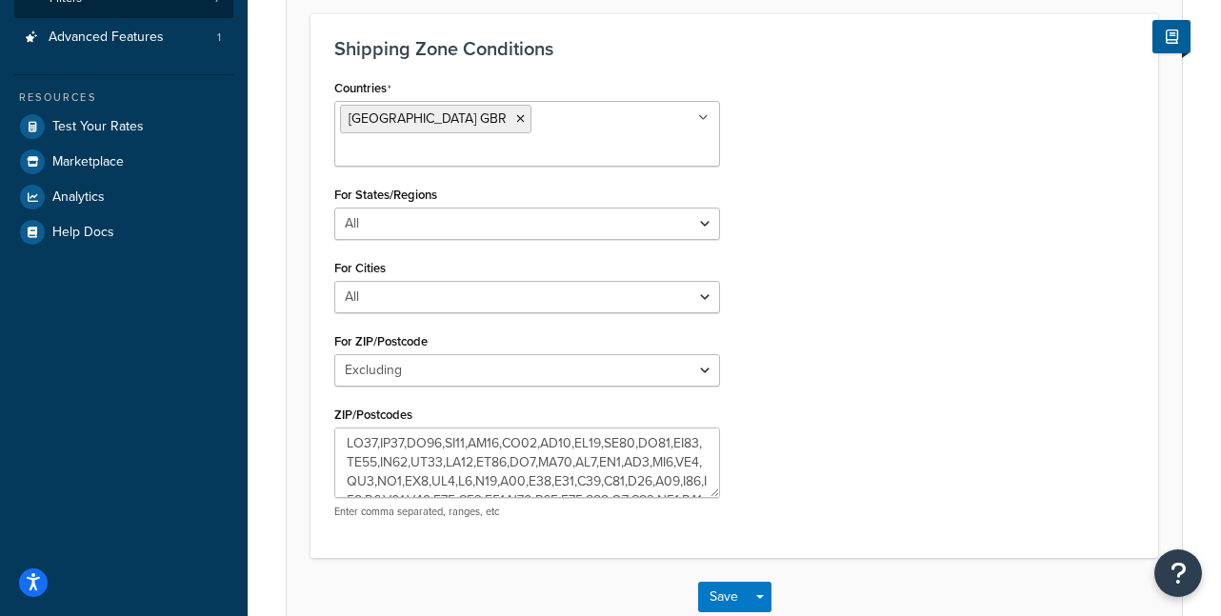
scroll to position [449, 0]
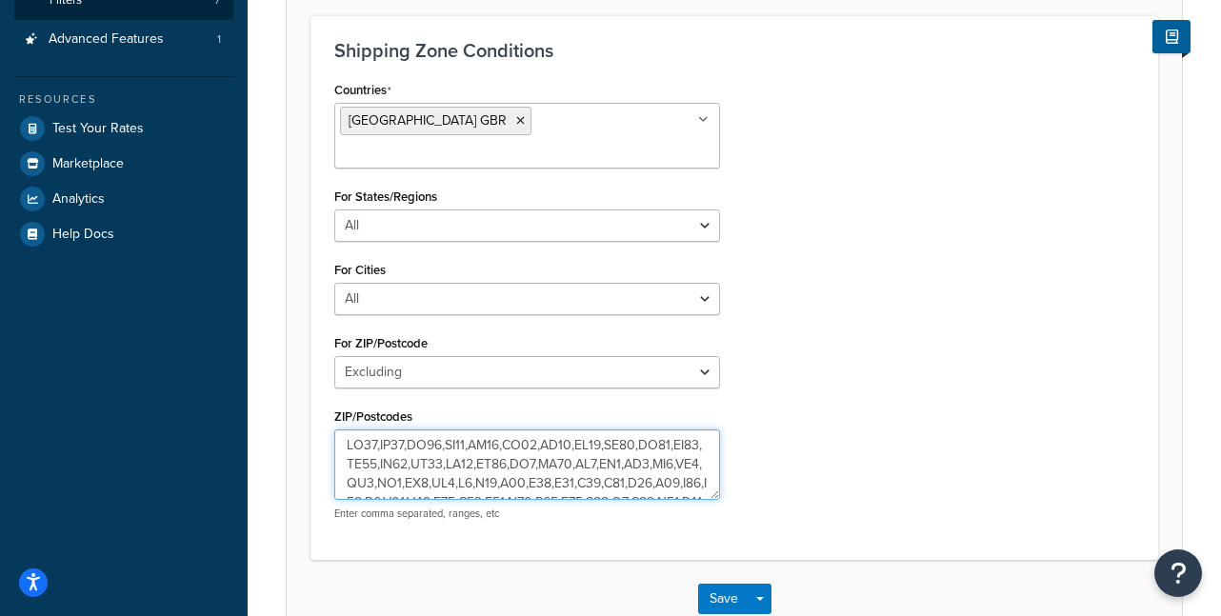
click at [668, 429] on textarea "ZIP/Postcodes" at bounding box center [527, 464] width 386 height 70
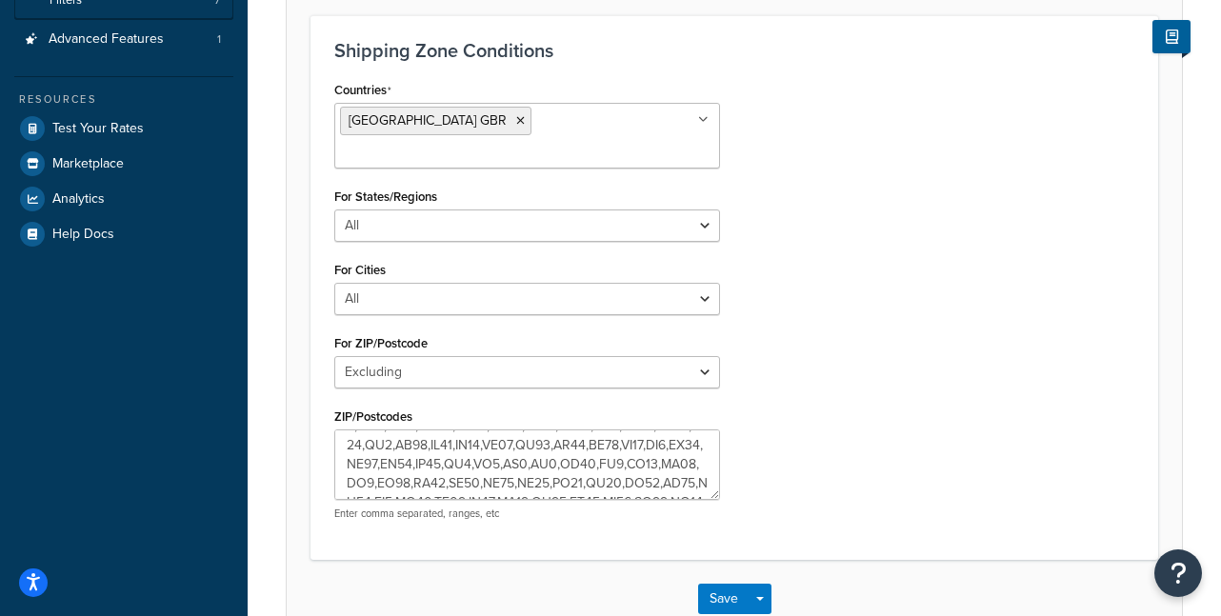
scroll to position [0, 0]
